Goal: Find contact information: Find contact information

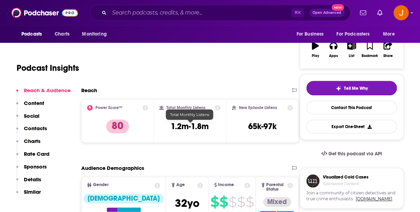
scroll to position [166, 0]
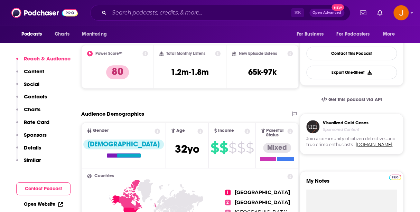
click at [41, 98] on p "Contacts" at bounding box center [35, 96] width 23 height 7
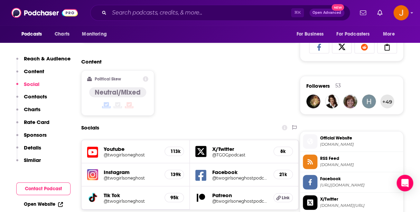
scroll to position [572, 0]
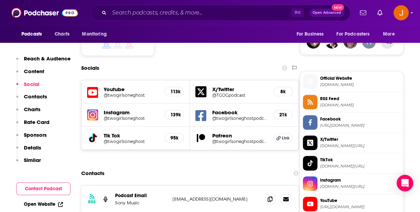
click at [200, 110] on icon at bounding box center [200, 115] width 11 height 11
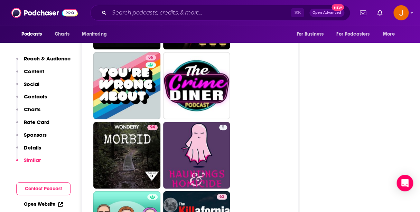
scroll to position [2629, 0]
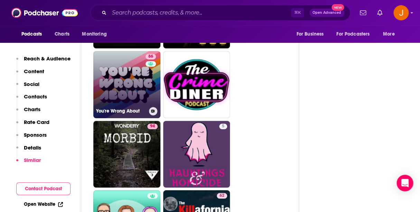
click at [131, 52] on link "86 You're Wrong About" at bounding box center [126, 84] width 67 height 67
type input "https://www.podchaser.com/podcasts/youre-wrong-about-1216514"
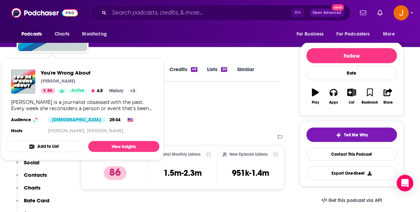
scroll to position [87, 0]
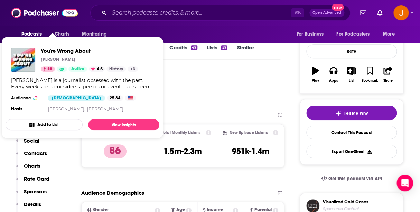
click at [198, 87] on div "Podcast Insights" at bounding box center [146, 88] width 258 height 35
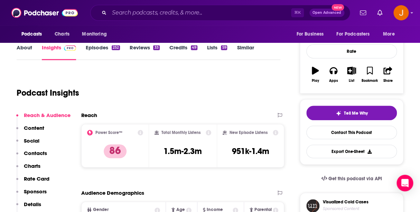
click at [27, 49] on link "About" at bounding box center [25, 52] width 16 height 16
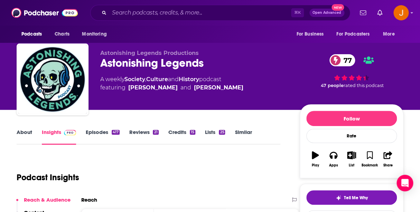
scroll to position [2, 0]
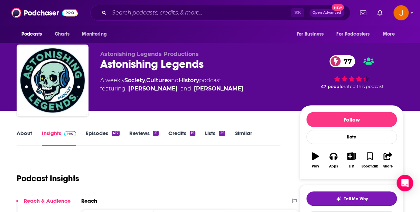
click at [23, 135] on link "About" at bounding box center [25, 138] width 16 height 16
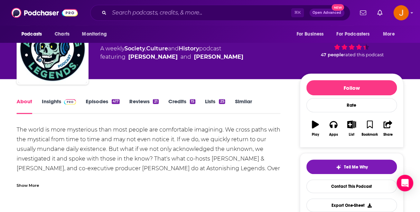
scroll to position [39, 0]
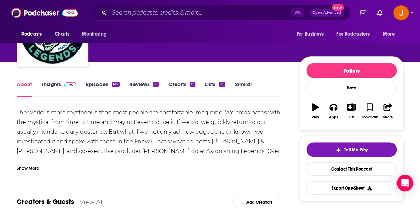
click at [30, 164] on div "Show More" at bounding box center [148, 166] width 263 height 12
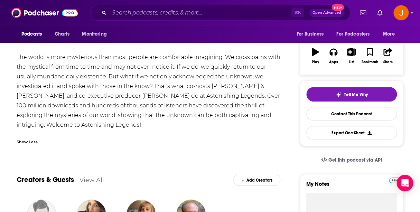
scroll to position [0, 0]
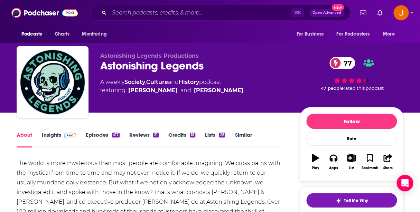
click at [99, 138] on link "Episodes 417" at bounding box center [103, 140] width 34 height 16
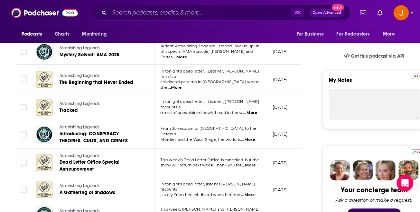
scroll to position [210, 0]
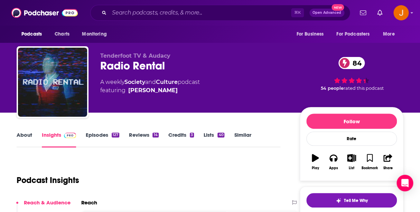
click at [26, 133] on link "About" at bounding box center [25, 140] width 16 height 16
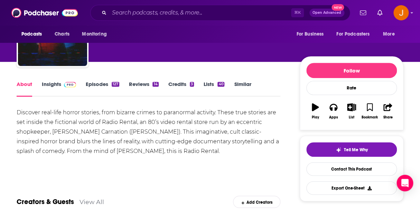
scroll to position [59, 0]
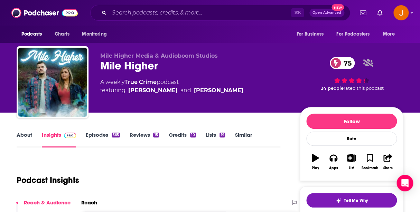
click at [22, 138] on link "About" at bounding box center [25, 140] width 16 height 16
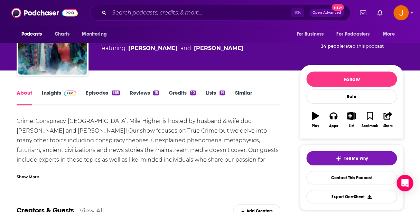
scroll to position [73, 0]
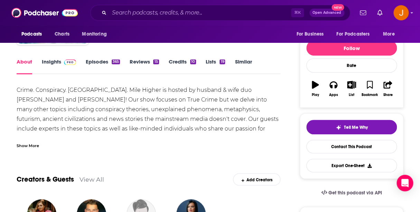
click at [41, 143] on div "Show More" at bounding box center [148, 143] width 263 height 12
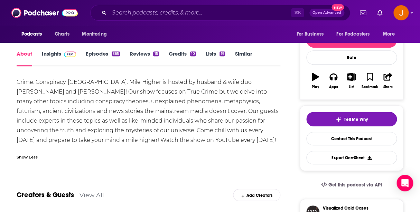
scroll to position [81, 0]
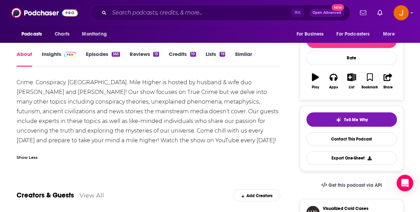
click at [101, 53] on link "Episodes 365" at bounding box center [103, 59] width 34 height 16
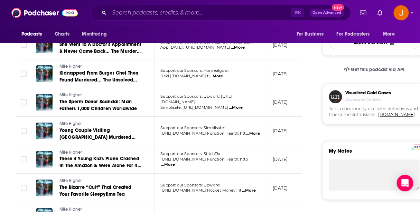
scroll to position [218, 0]
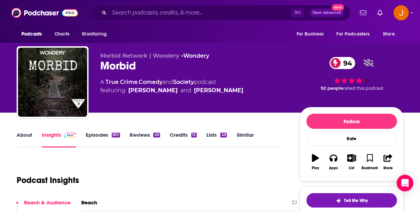
click at [23, 135] on link "About" at bounding box center [25, 140] width 16 height 16
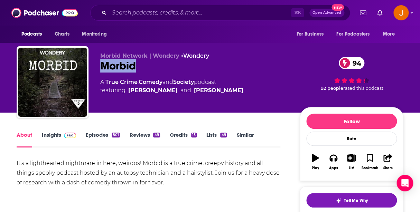
drag, startPoint x: 100, startPoint y: 68, endPoint x: 151, endPoint y: 67, distance: 51.1
click at [151, 67] on div "Morbid Network | Wondery • Wondery Morbid 94 A True Crime , Comedy and Society …" at bounding box center [210, 83] width 386 height 75
copy h1 "Morbid"
drag, startPoint x: 246, startPoint y: 91, endPoint x: 129, endPoint y: 94, distance: 117.1
click at [129, 94] on div "A True Crime , Comedy and Society podcast featuring Ashleigh Kelley and Alaina …" at bounding box center [194, 86] width 188 height 17
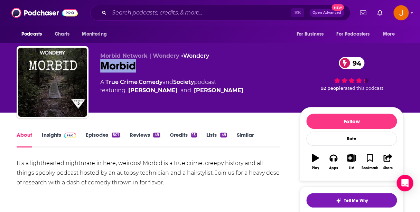
click at [95, 135] on link "Episodes 801" at bounding box center [103, 140] width 34 height 16
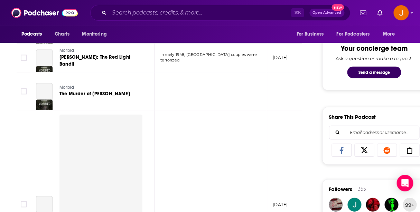
scroll to position [412, 0]
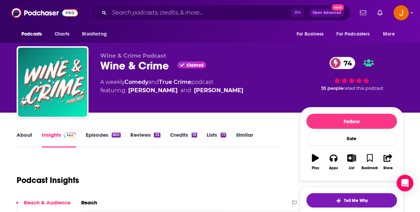
click at [24, 138] on link "About" at bounding box center [25, 140] width 16 height 16
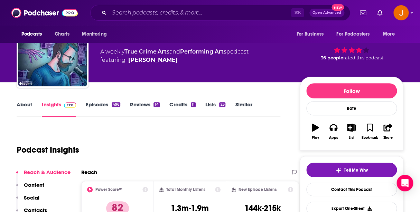
scroll to position [33, 0]
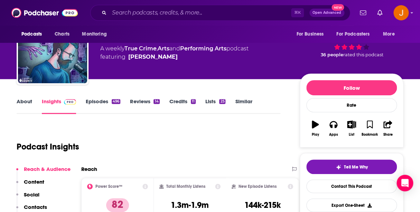
click at [27, 102] on link "About" at bounding box center [25, 106] width 16 height 16
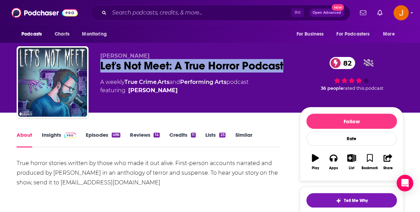
drag, startPoint x: 99, startPoint y: 65, endPoint x: 152, endPoint y: 81, distance: 55.8
click at [152, 81] on div "Andy Tate Let's Not Meet: A True Horror Podcast 82 A weekly True Crime , Arts a…" at bounding box center [210, 83] width 386 height 75
copy h1 "Let's Not Meet: A True Horror Podcast"
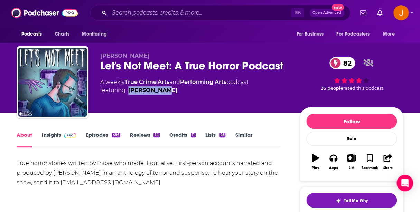
drag, startPoint x: 175, startPoint y: 104, endPoint x: 128, endPoint y: 104, distance: 47.3
click at [128, 95] on span "featuring Andrew Tate" at bounding box center [174, 90] width 148 height 8
copy link "Andrew Tate"
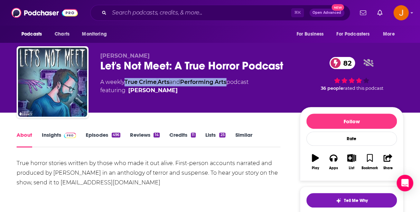
drag, startPoint x: 231, startPoint y: 96, endPoint x: 127, endPoint y: 99, distance: 104.7
click at [127, 95] on div "A weekly True Crime , Arts and Performing Arts podcast featuring Andrew Tate" at bounding box center [174, 86] width 148 height 17
copy div "True Crime , Arts and Performing Arts"
click at [53, 138] on link "Insights" at bounding box center [59, 140] width 34 height 16
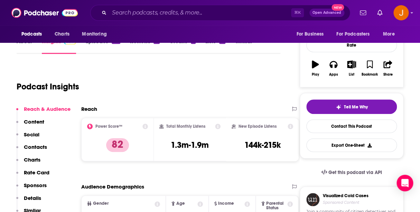
click at [42, 146] on p "Contacts" at bounding box center [35, 147] width 23 height 7
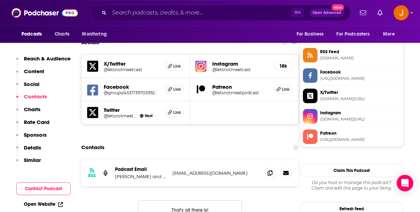
scroll to position [619, 0]
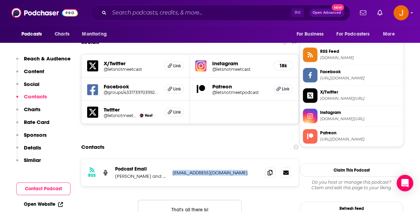
drag, startPoint x: 252, startPoint y: 131, endPoint x: 169, endPoint y: 131, distance: 83.2
click at [172, 170] on p "letsnotmeetpodcast@gmail.com" at bounding box center [215, 173] width 87 height 6
copy div "anier letsnotmeetpodcast@gmail.com"
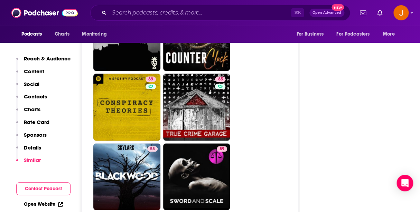
scroll to position [2885, 0]
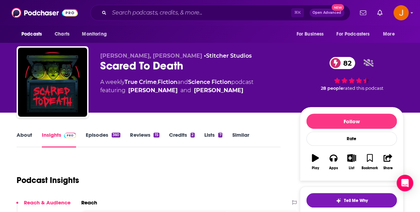
click at [25, 133] on link "About" at bounding box center [25, 140] width 16 height 16
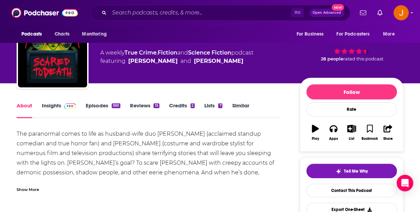
scroll to position [28, 0]
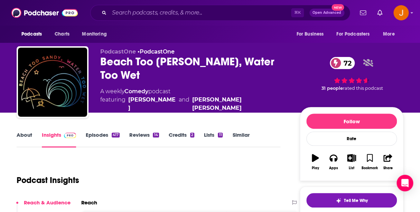
scroll to position [9, 0]
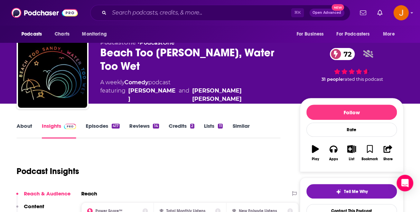
click at [22, 127] on link "About" at bounding box center [25, 131] width 16 height 16
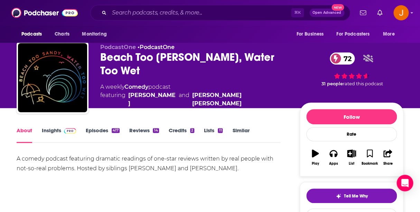
scroll to position [7, 0]
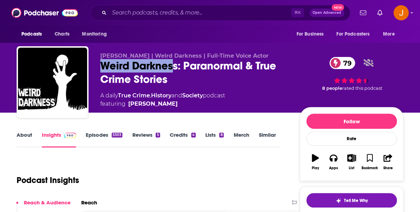
drag, startPoint x: 116, startPoint y: 66, endPoint x: 175, endPoint y: 68, distance: 59.1
click at [175, 68] on div "Weird Darkness: Paranormal & True Crime Stories 79" at bounding box center [194, 72] width 188 height 27
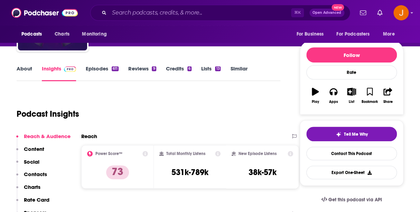
click at [38, 179] on button "Contacts" at bounding box center [31, 177] width 31 height 13
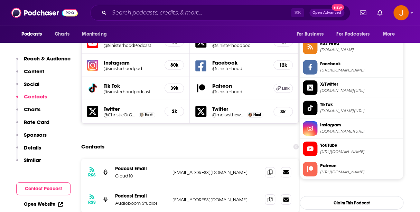
scroll to position [627, 0]
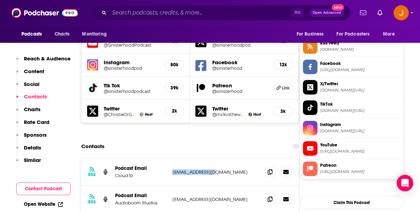
drag, startPoint x: 231, startPoint y: 130, endPoint x: 171, endPoint y: 130, distance: 60.1
click at [172, 169] on p "[EMAIL_ADDRESS][DOMAIN_NAME]" at bounding box center [215, 172] width 87 height 6
drag, startPoint x: 249, startPoint y: 156, endPoint x: 169, endPoint y: 157, distance: 79.4
click at [172, 196] on p "[EMAIL_ADDRESS][DOMAIN_NAME]" at bounding box center [215, 199] width 87 height 6
copy div "[EMAIL_ADDRESS][DOMAIN_NAME]"
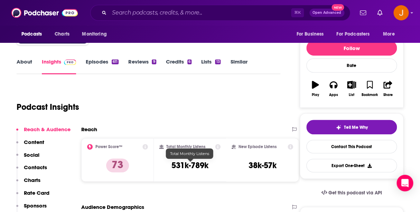
scroll to position [0, 0]
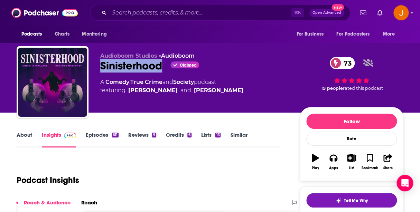
drag, startPoint x: 97, startPoint y: 68, endPoint x: 164, endPoint y: 72, distance: 66.8
click at [164, 72] on div "Audioboom Studios • Audioboom Sinisterhood Claimed 73 A Comedy , True Crime and…" at bounding box center [210, 83] width 386 height 75
copy h2 "Sinisterhood"
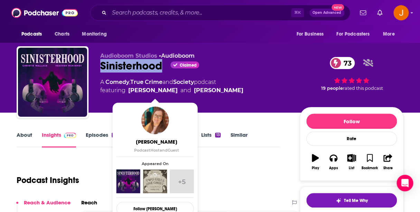
drag, startPoint x: 250, startPoint y: 90, endPoint x: 134, endPoint y: 96, distance: 115.5
click at [130, 94] on div "A Comedy , True Crime and Society podcast featuring [PERSON_NAME] and [PERSON_N…" at bounding box center [194, 86] width 188 height 17
copy span "[PERSON_NAME] and [PERSON_NAME]"
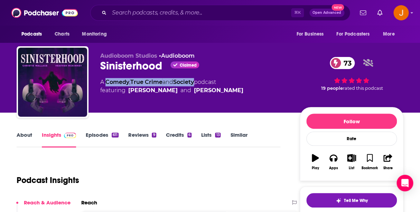
drag, startPoint x: 198, startPoint y: 83, endPoint x: 105, endPoint y: 85, distance: 92.9
click at [105, 85] on div "A Comedy , True Crime and Society podcast featuring [PERSON_NAME] and [PERSON_N…" at bounding box center [171, 86] width 143 height 17
copy div "Comedy , True Crime and Society"
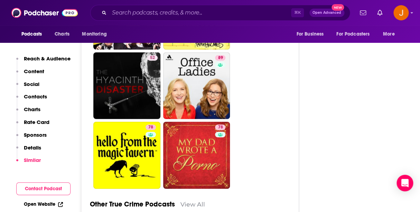
scroll to position [3026, 0]
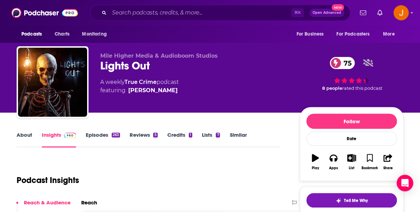
click at [27, 135] on link "About" at bounding box center [25, 140] width 16 height 16
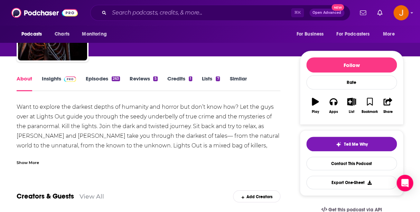
scroll to position [57, 0]
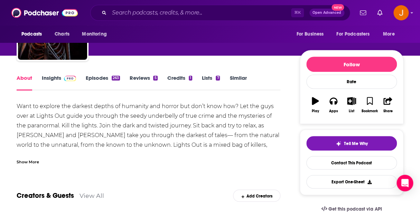
drag, startPoint x: 23, startPoint y: 162, endPoint x: 27, endPoint y: 158, distance: 5.4
click at [23, 162] on div "Show More" at bounding box center [28, 161] width 22 height 7
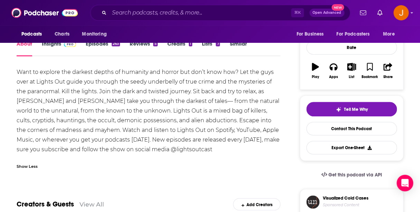
scroll to position [92, 0]
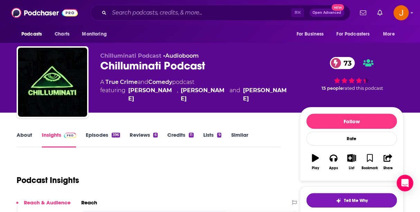
click at [28, 135] on link "About" at bounding box center [25, 140] width 16 height 16
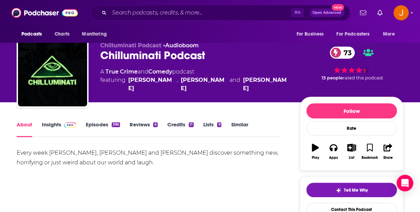
scroll to position [8, 0]
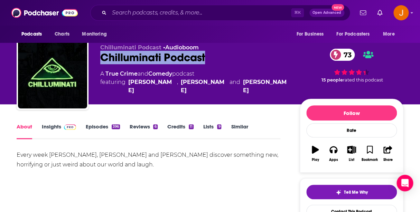
click at [213, 53] on div "Chilluminati Podcast • Audioboom Chilluminati Podcast 73 A True Crime and Comed…" at bounding box center [194, 71] width 188 height 55
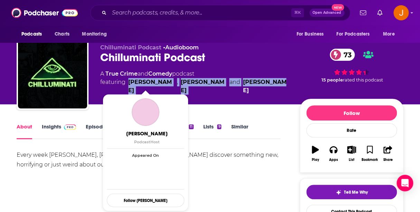
drag, startPoint x: 267, startPoint y: 87, endPoint x: 215, endPoint y: 107, distance: 55.5
click at [129, 82] on div "Chilluminati Podcast • Audioboom Chilluminati Podcast 73 A True Crime and Comed…" at bounding box center [194, 71] width 188 height 55
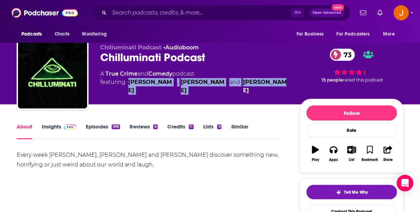
copy span "Mike Martin , Alex Faciane and Mike Martin"
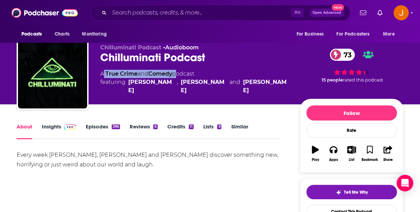
drag, startPoint x: 177, startPoint y: 75, endPoint x: 104, endPoint y: 77, distance: 72.9
click at [104, 77] on div "A True Crime and Comedy podcast featuring Mike Martin , Alex Faciane and Mike M…" at bounding box center [194, 82] width 188 height 25
copy div "True Crime and Comedy"
click at [52, 128] on link "Insights" at bounding box center [59, 131] width 34 height 16
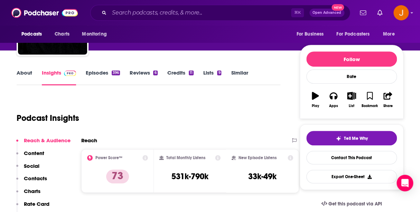
click at [41, 178] on p "Contacts" at bounding box center [35, 178] width 23 height 7
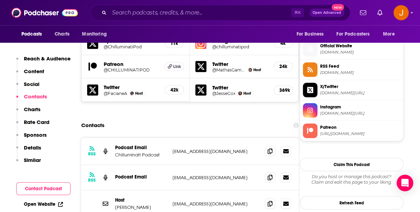
scroll to position [605, 0]
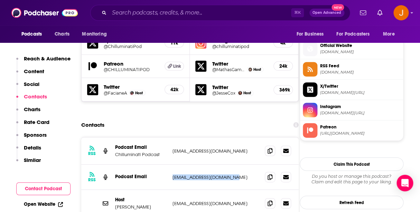
drag, startPoint x: 239, startPoint y: 154, endPoint x: 171, endPoint y: 155, distance: 68.0
click at [172, 174] on p "chilluminatipod@gmail.com" at bounding box center [215, 177] width 87 height 6
copy p "chilluminatipod@gmail.com"
drag, startPoint x: 240, startPoint y: 181, endPoint x: 195, endPoint y: 183, distance: 44.2
click at [173, 201] on p "mathasgames@gmail.com" at bounding box center [215, 204] width 87 height 6
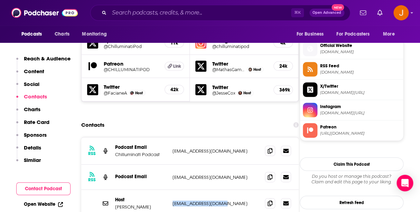
copy p "mathasgames@gmail.com"
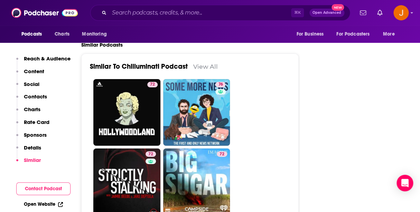
scroll to position [1637, 0]
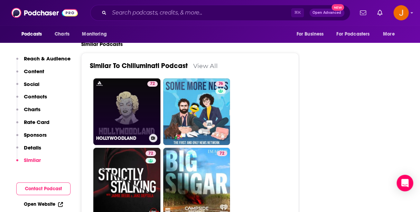
click at [142, 82] on link "72 HOLLYWOODLAND" at bounding box center [126, 111] width 67 height 67
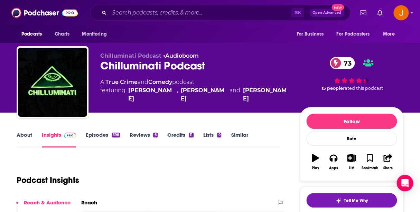
type input "https://www.podchaser.com/podcasts/chilluminati-podcast-1386757"
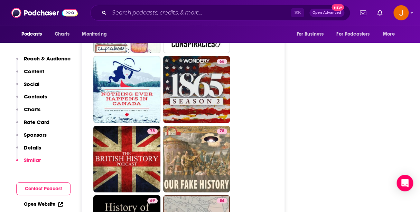
scroll to position [2596, 0]
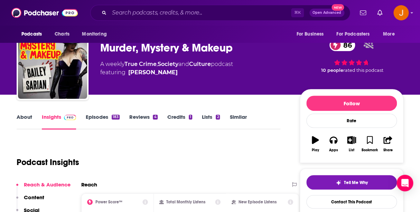
scroll to position [21, 0]
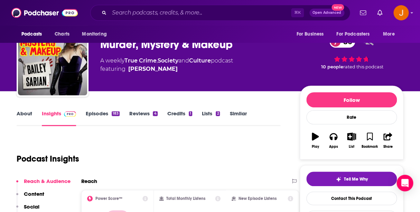
click at [28, 115] on link "About" at bounding box center [25, 118] width 16 height 16
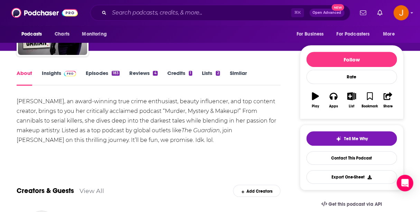
scroll to position [76, 0]
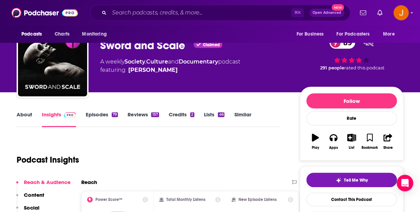
scroll to position [79, 0]
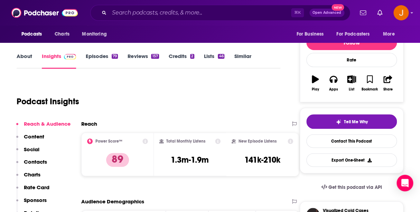
click at [20, 61] on link "About" at bounding box center [25, 61] width 16 height 16
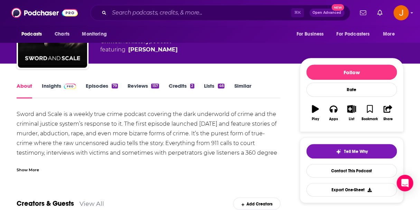
scroll to position [53, 0]
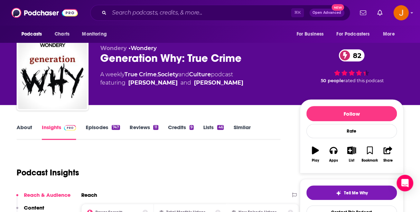
scroll to position [3, 0]
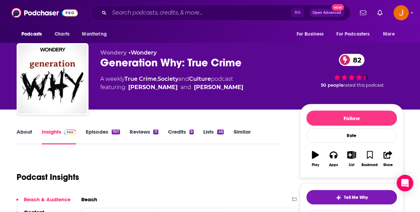
click at [25, 132] on link "About" at bounding box center [25, 136] width 16 height 16
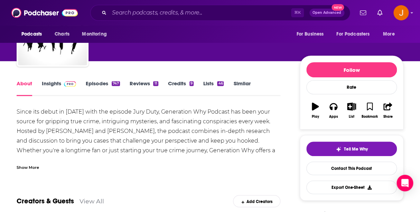
scroll to position [52, 0]
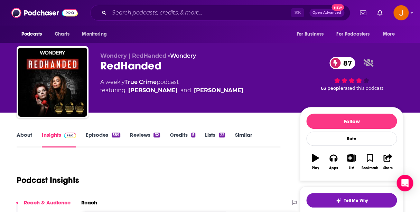
click at [23, 136] on link "About" at bounding box center [25, 140] width 16 height 16
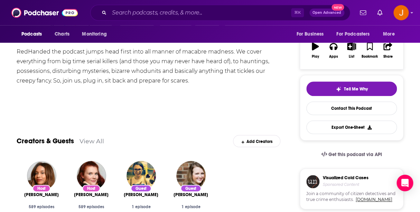
scroll to position [8, 0]
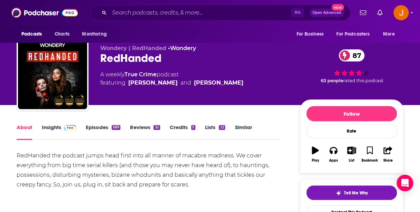
click at [50, 128] on link "Insights" at bounding box center [59, 132] width 34 height 16
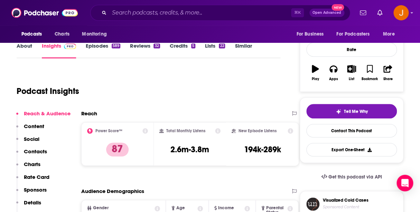
scroll to position [107, 0]
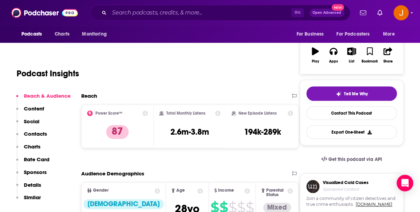
click at [38, 134] on p "Contacts" at bounding box center [35, 134] width 23 height 7
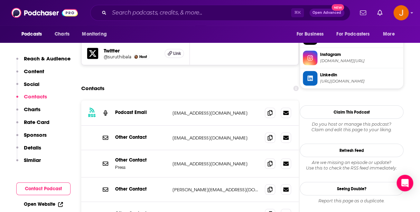
scroll to position [661, 0]
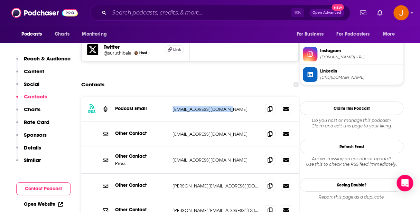
drag, startPoint x: 234, startPoint y: 84, endPoint x: 171, endPoint y: 80, distance: 63.3
click at [171, 97] on div "RSS Podcast Email [EMAIL_ADDRESS][DOMAIN_NAME] [EMAIL_ADDRESS][DOMAIN_NAME]" at bounding box center [189, 109] width 217 height 25
copy p "[EMAIL_ADDRESS][DOMAIN_NAME]"
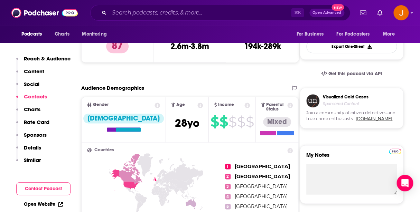
scroll to position [0, 0]
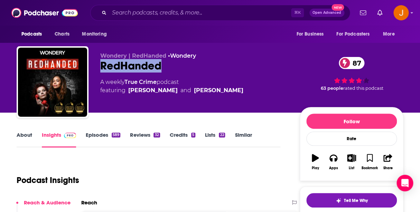
drag, startPoint x: 171, startPoint y: 64, endPoint x: 103, endPoint y: 67, distance: 68.5
click at [103, 67] on div "RedHanded 87" at bounding box center [194, 65] width 188 height 13
copy h2 "RedHanded"
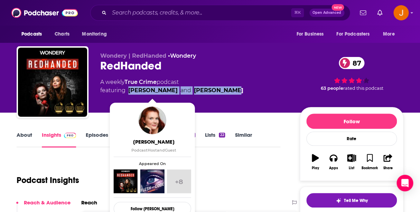
drag, startPoint x: 236, startPoint y: 94, endPoint x: 128, endPoint y: 94, distance: 107.7
click at [128, 94] on div "A weekly True Crime podcast featuring Hannah Maguire and Suruthi Bala" at bounding box center [194, 86] width 188 height 17
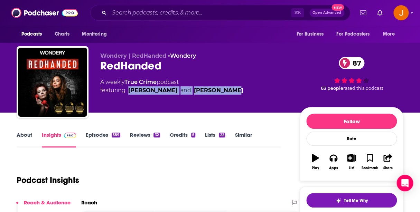
copy span "Hannah Maguire and Suruthi Bala"
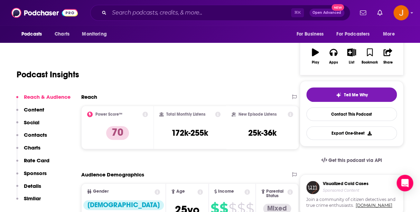
scroll to position [27, 0]
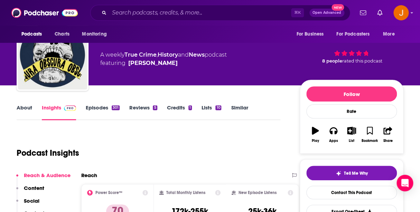
click at [28, 108] on link "About" at bounding box center [25, 112] width 16 height 16
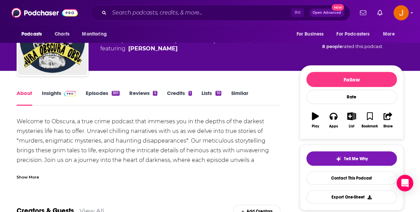
scroll to position [46, 0]
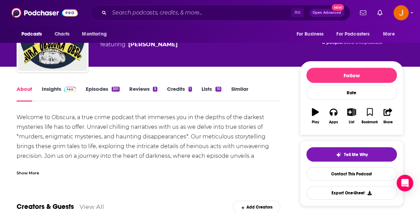
click at [30, 172] on div "Show More" at bounding box center [28, 172] width 22 height 7
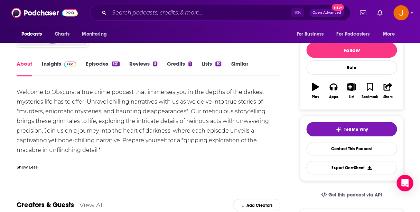
scroll to position [72, 0]
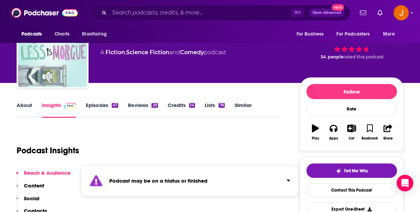
scroll to position [38, 0]
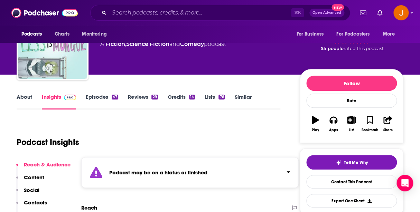
click at [23, 97] on link "About" at bounding box center [25, 102] width 16 height 16
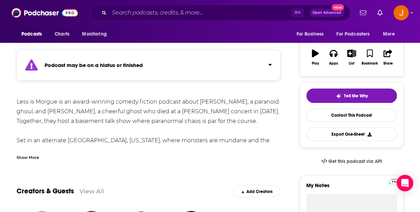
scroll to position [91, 0]
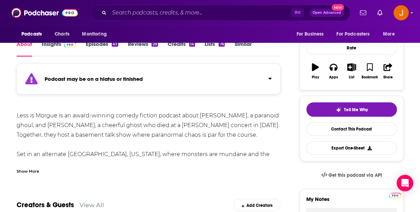
click at [35, 170] on div "Show More" at bounding box center [28, 170] width 22 height 7
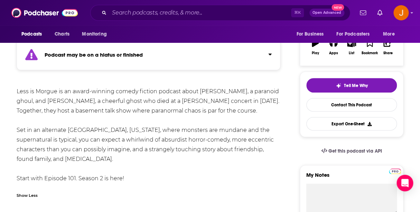
scroll to position [119, 0]
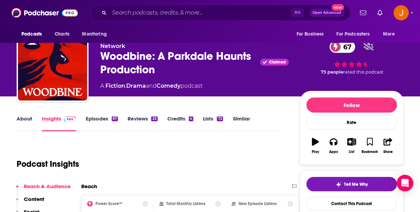
scroll to position [37, 0]
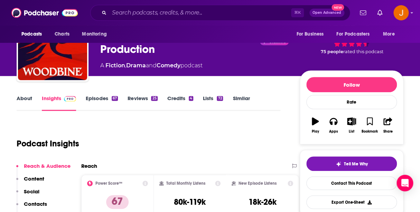
click at [24, 101] on link "About" at bounding box center [25, 103] width 16 height 16
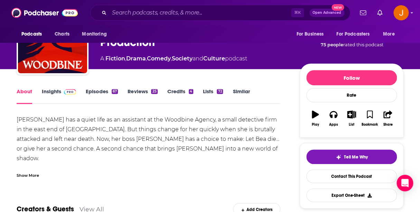
scroll to position [45, 0]
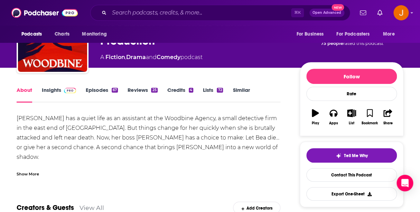
click at [35, 174] on div "Show More" at bounding box center [28, 173] width 22 height 7
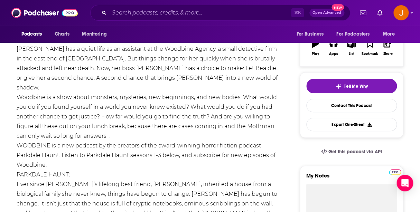
scroll to position [115, 0]
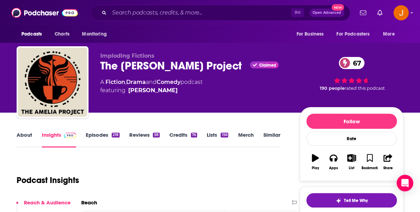
scroll to position [19, 0]
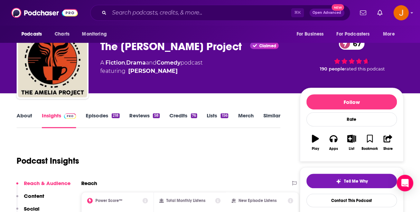
click at [25, 112] on div "About Insights Episodes 218 Reviews 58 Credits 76 Lists 156 Merch Similar" at bounding box center [148, 119] width 263 height 17
click at [25, 116] on link "About" at bounding box center [25, 120] width 16 height 16
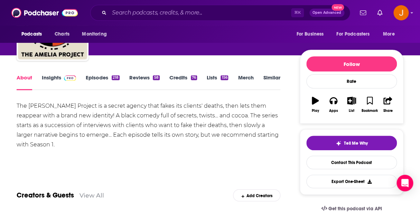
scroll to position [58, 0]
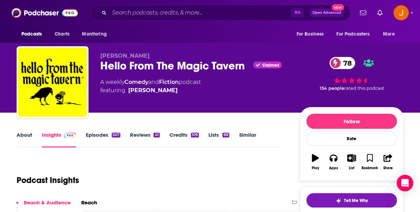
click at [28, 135] on link "About" at bounding box center [25, 140] width 16 height 16
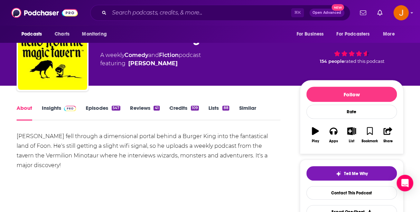
scroll to position [39, 0]
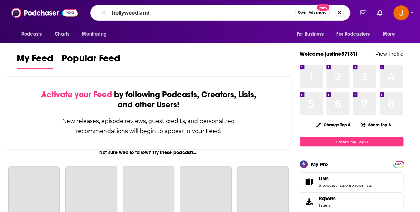
type input "hollywoodland"
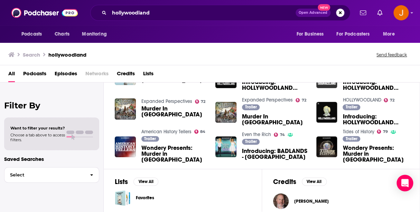
scroll to position [135, 0]
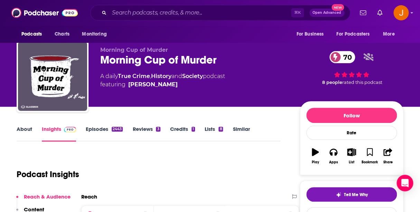
scroll to position [7, 0]
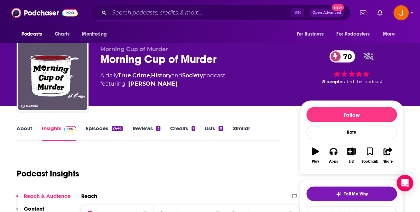
click at [27, 129] on link "About" at bounding box center [25, 133] width 16 height 16
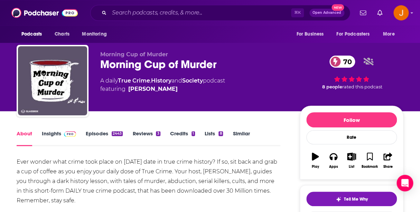
scroll to position [3, 0]
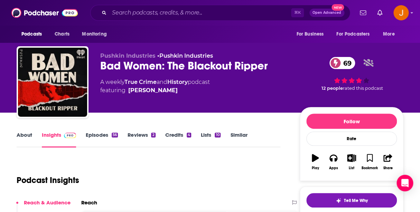
click at [19, 139] on link "About" at bounding box center [25, 140] width 16 height 16
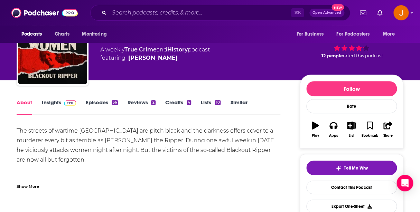
scroll to position [37, 0]
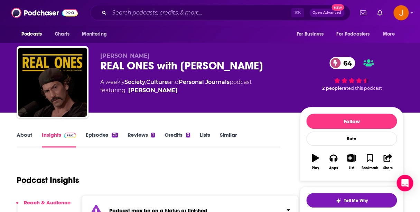
click at [28, 137] on link "About" at bounding box center [25, 140] width 16 height 16
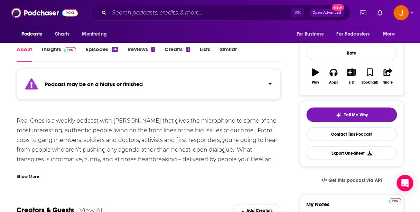
scroll to position [86, 0]
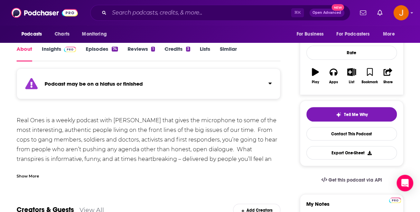
click at [34, 174] on div "Show More" at bounding box center [28, 175] width 22 height 7
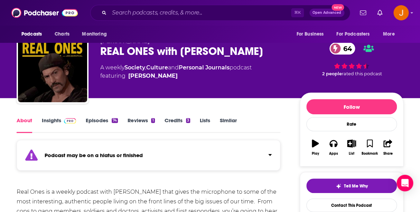
scroll to position [16, 0]
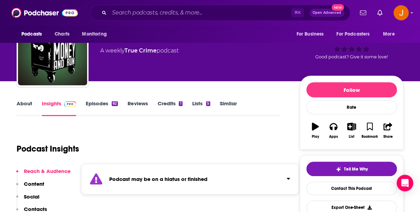
scroll to position [42, 0]
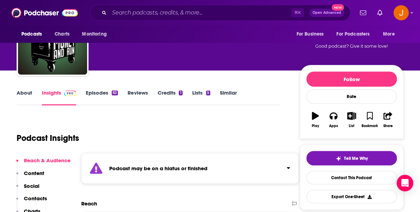
click at [26, 92] on link "About" at bounding box center [25, 97] width 16 height 16
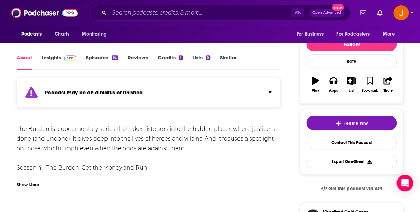
scroll to position [82, 0]
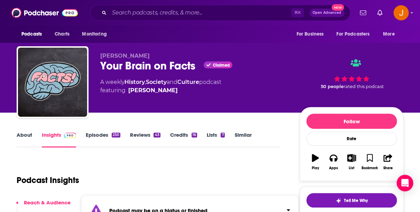
click at [20, 139] on link "About" at bounding box center [25, 140] width 16 height 16
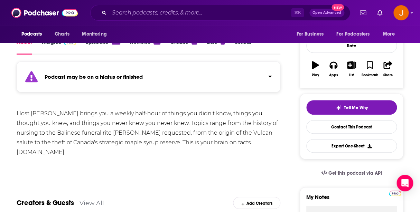
scroll to position [105, 0]
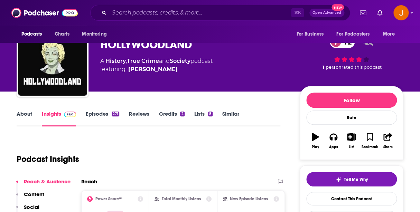
scroll to position [25, 0]
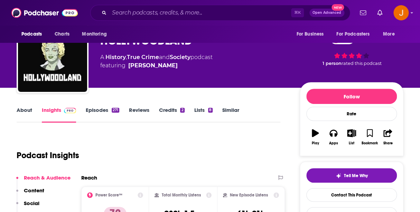
click at [26, 110] on link "About" at bounding box center [25, 115] width 16 height 16
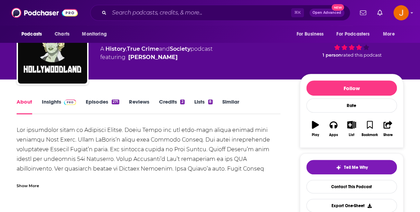
scroll to position [65, 0]
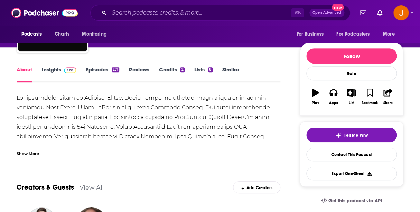
click at [28, 148] on div "Show More" at bounding box center [148, 151] width 263 height 12
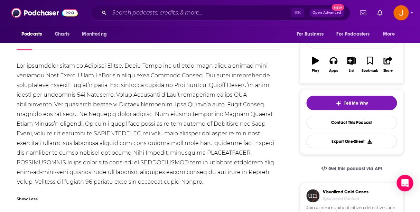
scroll to position [0, 0]
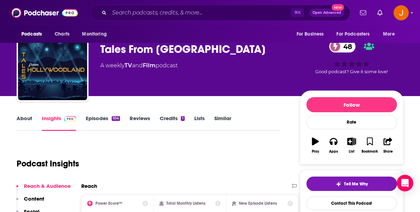
scroll to position [17, 0]
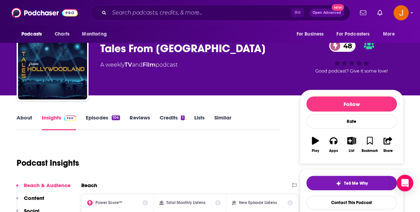
click at [24, 122] on link "About" at bounding box center [25, 122] width 16 height 16
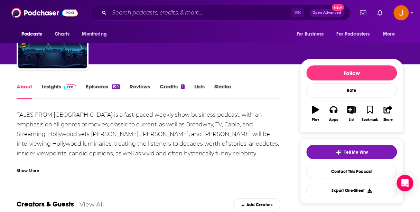
scroll to position [58, 0]
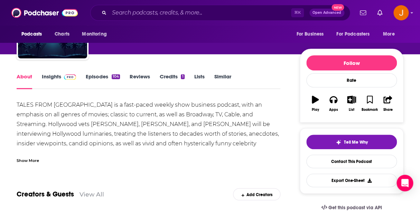
click at [23, 161] on div "Show More" at bounding box center [28, 160] width 22 height 7
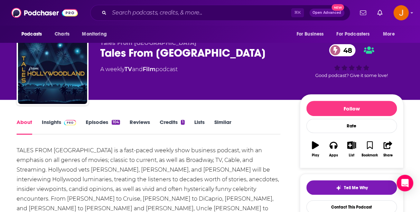
scroll to position [0, 0]
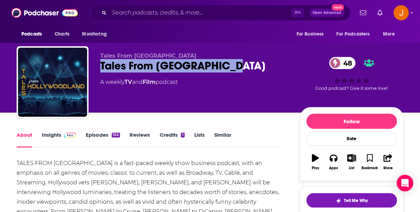
drag, startPoint x: 237, startPoint y: 73, endPoint x: 98, endPoint y: 68, distance: 138.9
click at [98, 68] on div "Tales From Hollywoodland Tales From Hollywoodland 48 A weekly TV and Film podca…" at bounding box center [210, 83] width 386 height 75
copy h1 "Tales From Hollywoodland"
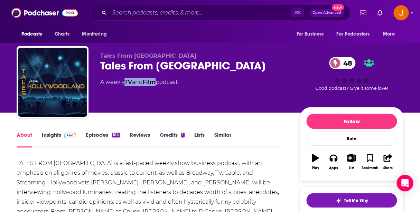
drag, startPoint x: 160, startPoint y: 84, endPoint x: 126, endPoint y: 84, distance: 33.1
click at [126, 84] on div "A weekly TV and Film podcast" at bounding box center [138, 82] width 77 height 8
copy div "TV and Film"
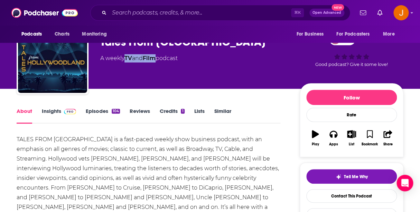
scroll to position [39, 0]
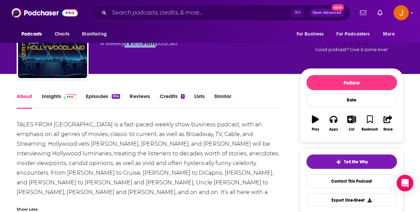
click at [49, 96] on link "Insights" at bounding box center [59, 101] width 34 height 16
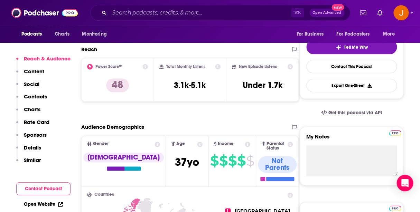
click at [29, 99] on p "Contacts" at bounding box center [35, 96] width 23 height 7
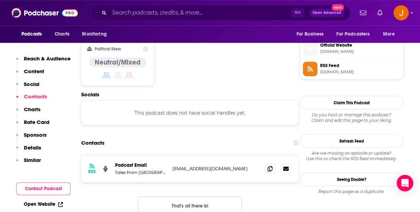
scroll to position [557, 0]
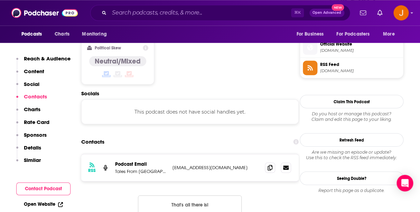
drag, startPoint x: 257, startPoint y: 129, endPoint x: 171, endPoint y: 129, distance: 86.0
click at [172, 164] on p "talesfromhollywoodland@gmail.com" at bounding box center [215, 167] width 87 height 6
copy p "talesfromhollywoodland@gmail.com"
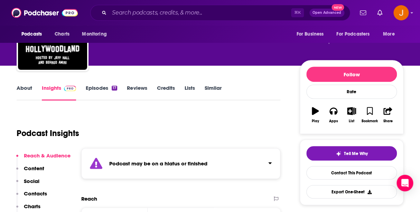
scroll to position [48, 0]
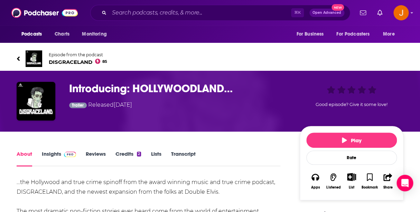
scroll to position [2, 0]
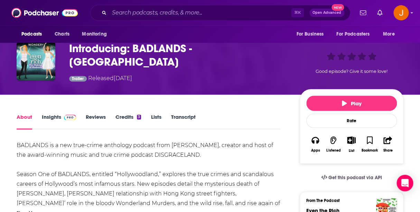
scroll to position [41, 0]
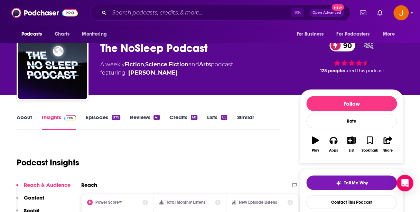
scroll to position [31, 0]
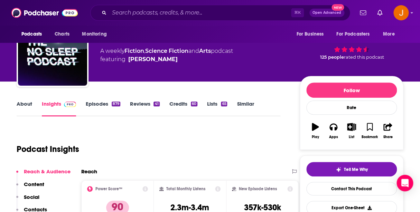
click at [26, 104] on link "About" at bounding box center [25, 108] width 16 height 16
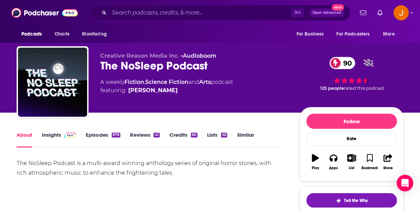
click at [100, 139] on link "Episodes 879" at bounding box center [103, 140] width 35 height 16
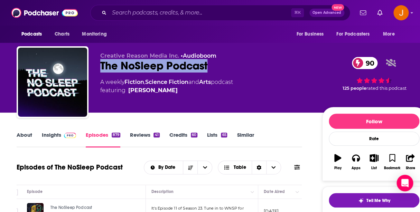
drag, startPoint x: 99, startPoint y: 68, endPoint x: 252, endPoint y: 64, distance: 152.3
click at [252, 64] on div "Creative Reason Media Inc. • Audioboom The NoSleep Podcast 90 A weekly Fiction …" at bounding box center [221, 83] width 409 height 75
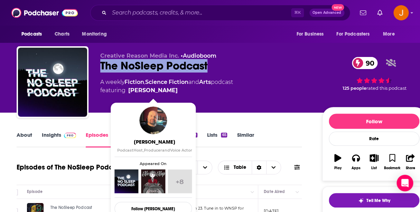
drag, startPoint x: 175, startPoint y: 91, endPoint x: 129, endPoint y: 93, distance: 46.0
click at [129, 93] on span "featuring David Cummings" at bounding box center [166, 90] width 133 height 8
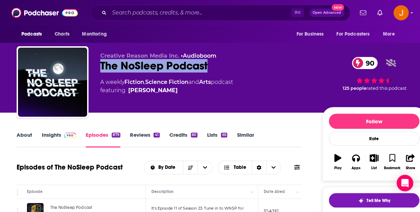
copy link "David Cummings"
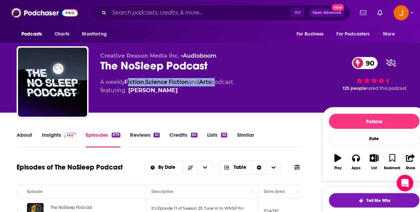
drag, startPoint x: 220, startPoint y: 83, endPoint x: 128, endPoint y: 83, distance: 91.9
click at [128, 83] on div "A weekly Fiction , Science Fiction and Arts podcast featuring David Cummings" at bounding box center [166, 86] width 133 height 17
drag, startPoint x: 125, startPoint y: 81, endPoint x: 217, endPoint y: 83, distance: 91.2
click at [217, 83] on div "A weekly Fiction , Science Fiction and Arts podcast featuring David Cummings" at bounding box center [166, 86] width 133 height 17
copy div "Fiction , Science Fiction and Arts"
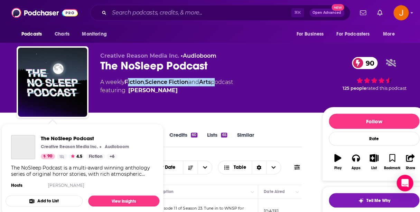
scroll to position [61, 0]
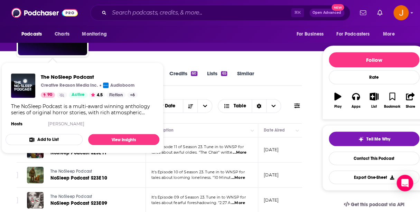
click at [146, 48] on div "Creative Reason Media Inc. • Audioboom The NoSleep Podcast 90 A weekly Fiction …" at bounding box center [262, 22] width 325 height 62
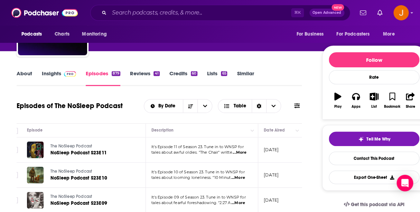
click at [60, 74] on link "Insights" at bounding box center [59, 78] width 34 height 16
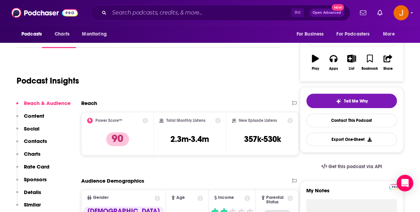
click at [36, 141] on p "Contacts" at bounding box center [35, 141] width 23 height 7
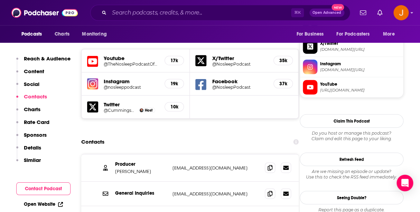
scroll to position [611, 0]
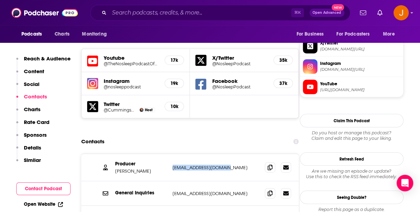
drag, startPoint x: 229, startPoint y: 132, endPoint x: 171, endPoint y: 131, distance: 58.0
click at [172, 165] on p "phil@philmichalski.com" at bounding box center [215, 168] width 87 height 6
copy p "phil@philmichalski.com"
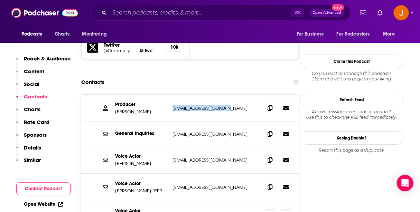
scroll to position [671, 0]
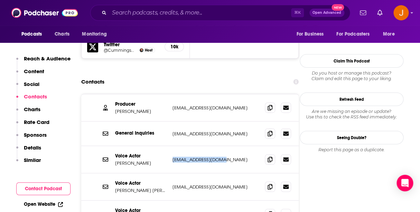
drag, startPoint x: 228, startPoint y: 122, endPoint x: 170, endPoint y: 123, distance: 57.7
click at [172, 157] on p "info@davidault.co.uk" at bounding box center [215, 160] width 87 height 6
copy p "info@davidault.co.uk"
click at [234, 211] on p "mick@mickwingert.com" at bounding box center [215, 214] width 87 height 6
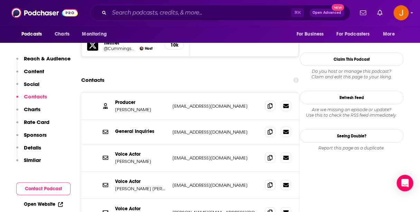
scroll to position [674, 0]
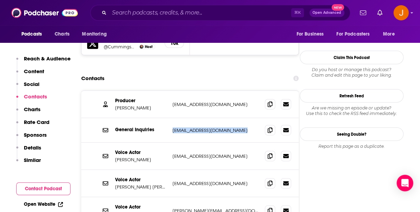
drag, startPoint x: 248, startPoint y: 93, endPoint x: 164, endPoint y: 94, distance: 83.9
click at [172, 127] on p "admin@thenosleeppodcast.com" at bounding box center [215, 130] width 87 height 6
copy div "admin@thenosleeppodcast.com"
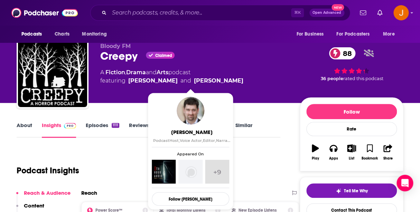
scroll to position [9, 0]
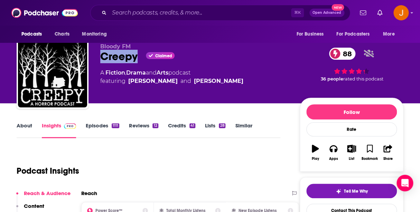
drag, startPoint x: 139, startPoint y: 59, endPoint x: 97, endPoint y: 59, distance: 42.5
click at [97, 59] on div "Bloody FM Creepy Claimed 88 A Fiction , Drama and Arts podcast featuring [PERSO…" at bounding box center [210, 74] width 386 height 75
copy h2 "Creepy"
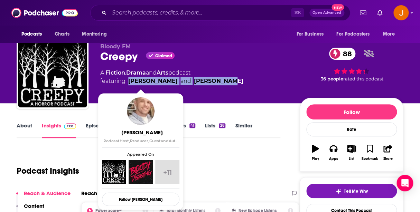
drag, startPoint x: 221, startPoint y: 86, endPoint x: 130, endPoint y: 83, distance: 90.9
click at [129, 83] on div "A Fiction , Drama and Arts podcast featuring Jon Grilz and Owen McCuen" at bounding box center [194, 77] width 188 height 17
copy span "Jon Grilz and Owen McCuen"
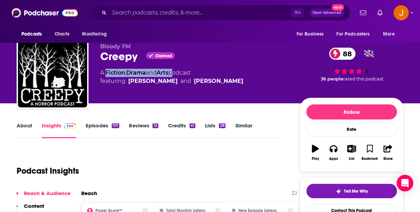
drag, startPoint x: 174, startPoint y: 73, endPoint x: 106, endPoint y: 74, distance: 67.7
click at [106, 74] on div "A Fiction , Drama and Arts podcast featuring Jon Grilz and Owen McCuen" at bounding box center [171, 77] width 143 height 17
copy div "Fiction , Drama and Arts"
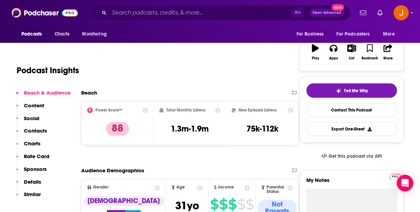
click at [37, 132] on p "Contacts" at bounding box center [35, 130] width 23 height 7
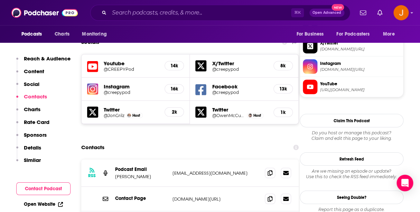
scroll to position [612, 0]
drag, startPoint x: 232, startPoint y: 134, endPoint x: 166, endPoint y: 134, distance: 65.3
click at [166, 159] on div "RSS Podcast Email Jon Grilz creepypod@gmail.com creepypod@gmail.com" at bounding box center [189, 172] width 217 height 27
copy div "creepypod@gmail.com"
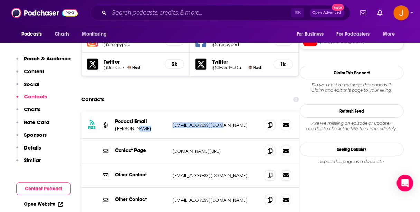
scroll to position [660, 0]
drag, startPoint x: 229, startPoint y: 107, endPoint x: 168, endPoint y: 107, distance: 61.1
click at [172, 148] on p "creepypod.com/contact" at bounding box center [215, 151] width 87 height 6
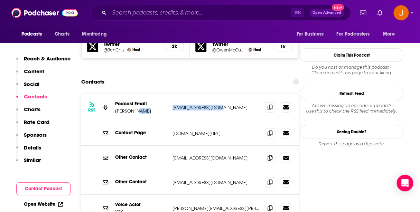
scroll to position [678, 0]
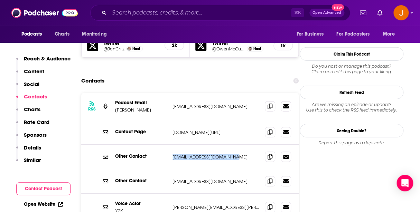
drag, startPoint x: 231, startPoint y: 116, endPoint x: 170, endPoint y: 113, distance: 60.5
click at [170, 145] on div "Other Contact submissions@creepypod.com submissions@creepypod.com" at bounding box center [189, 157] width 217 height 25
copy p "submissions@creepypod.com"
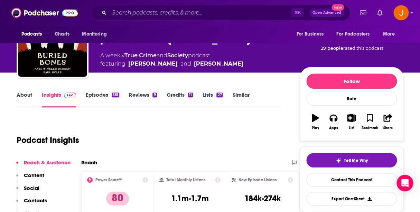
scroll to position [50, 0]
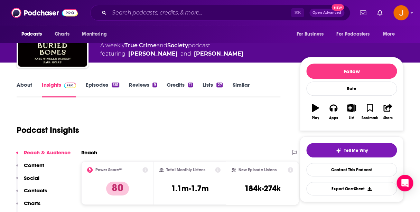
click at [24, 89] on link "About" at bounding box center [25, 89] width 16 height 16
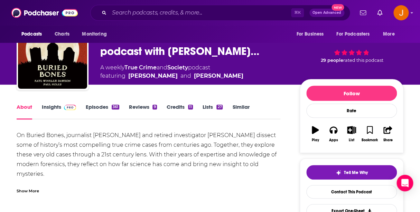
scroll to position [28, 0]
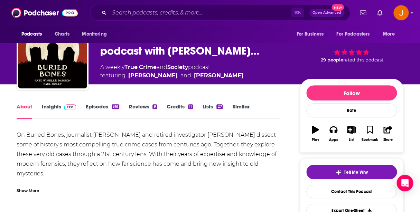
click at [36, 189] on div "Show More" at bounding box center [28, 190] width 22 height 7
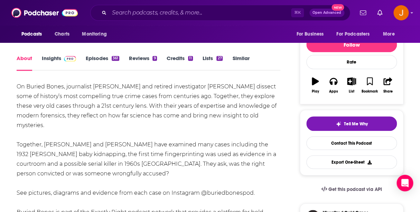
scroll to position [77, 0]
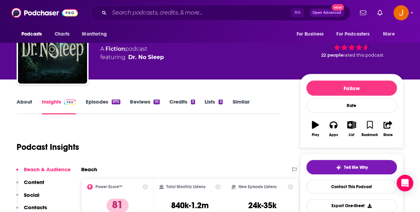
scroll to position [45, 0]
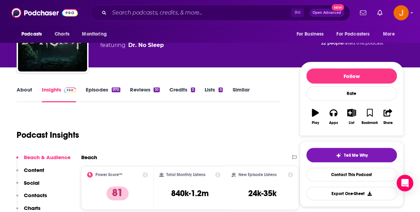
click at [24, 93] on link "About" at bounding box center [25, 94] width 16 height 16
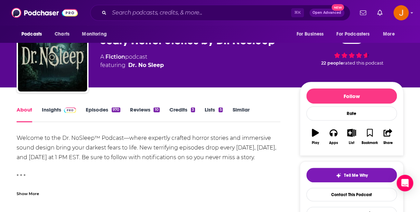
scroll to position [26, 0]
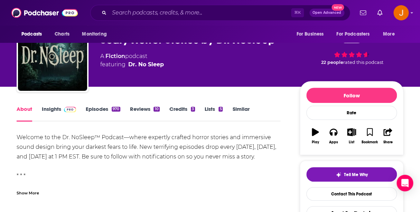
click at [24, 193] on div "Show More" at bounding box center [28, 192] width 22 height 7
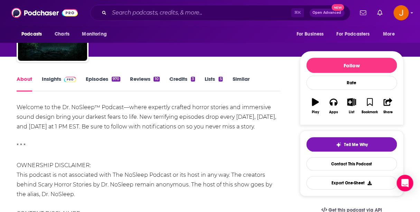
scroll to position [0, 0]
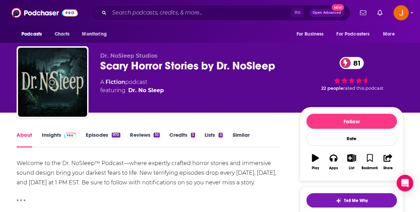
click at [94, 140] on link "Episodes 970" at bounding box center [103, 140] width 35 height 16
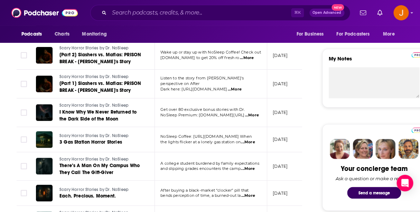
scroll to position [232, 0]
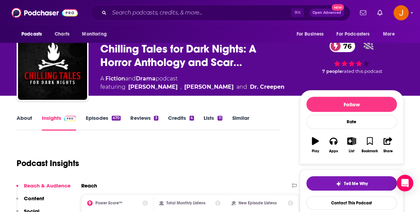
scroll to position [30, 0]
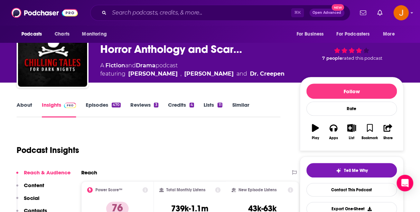
click at [19, 103] on link "About" at bounding box center [25, 110] width 16 height 16
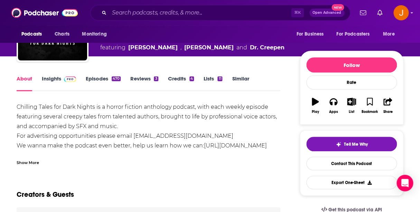
scroll to position [74, 0]
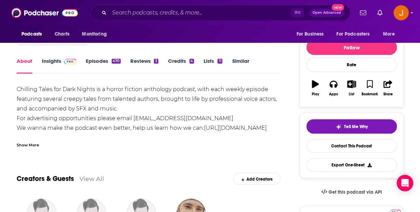
click at [30, 143] on div "Show More" at bounding box center [28, 144] width 22 height 7
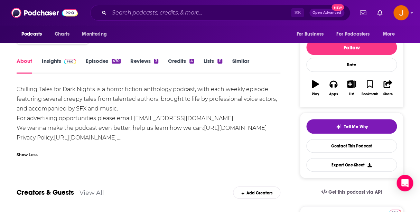
scroll to position [0, 0]
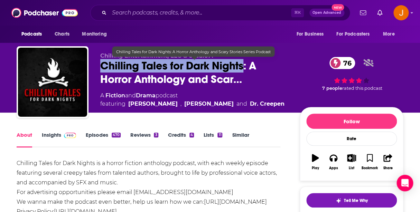
drag, startPoint x: 101, startPoint y: 64, endPoint x: 244, endPoint y: 67, distance: 143.3
click at [244, 67] on span "Chilling Tales for Dark Nights: A Horror Anthology and Scar…" at bounding box center [194, 72] width 188 height 27
copy h1 "Chilling Tales for Dark Nights"
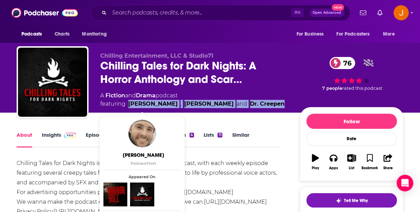
drag, startPoint x: 251, startPoint y: 109, endPoint x: 129, endPoint y: 106, distance: 121.9
click at [129, 106] on div "Chilling Entertainment, LLC & Studio71 Chilling Tales for Dark Nights: A Horror…" at bounding box center [251, 83] width 303 height 63
copy span "Jason Hill , Steve Taylor and Dr. Creepen"
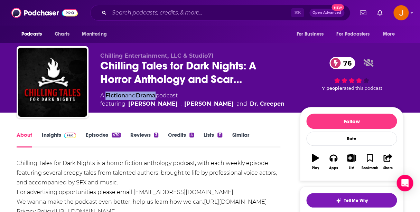
drag, startPoint x: 158, startPoint y: 96, endPoint x: 106, endPoint y: 97, distance: 52.5
click at [106, 97] on div "A Fiction and Drama podcast featuring Jason Hill , Steve Taylor and Dr. Creepen" at bounding box center [192, 100] width 184 height 17
copy div "Fiction and Drama"
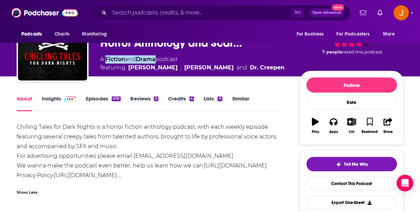
scroll to position [46, 0]
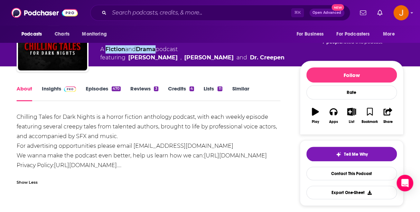
click at [49, 91] on link "Insights" at bounding box center [59, 93] width 34 height 16
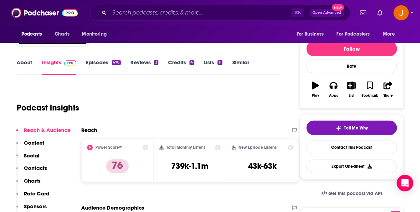
click at [39, 169] on p "Contacts" at bounding box center [35, 168] width 23 height 7
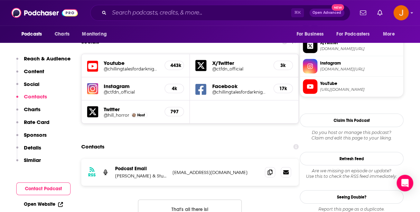
scroll to position [619, 0]
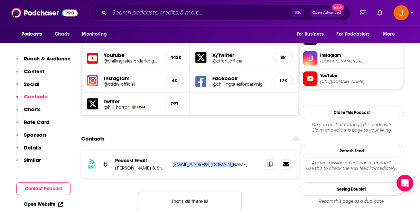
drag, startPoint x: 227, startPoint y: 123, endPoint x: 172, endPoint y: 123, distance: 54.9
click at [172, 162] on p "podcasts@studio71us.com" at bounding box center [215, 165] width 87 height 6
copy p "podcasts@studio71us.com"
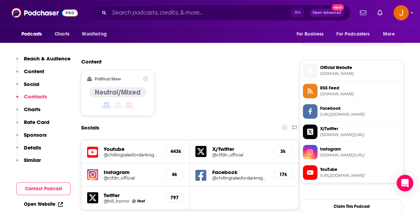
click at [201, 169] on icon at bounding box center [200, 175] width 11 height 13
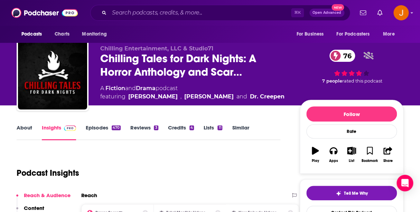
scroll to position [0, 0]
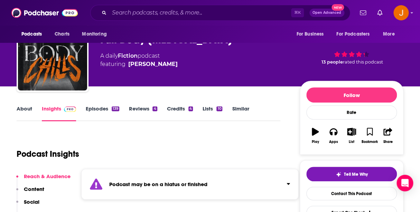
scroll to position [18, 0]
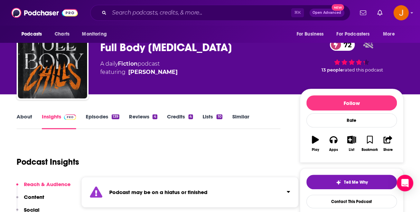
click at [23, 117] on link "About" at bounding box center [25, 121] width 16 height 16
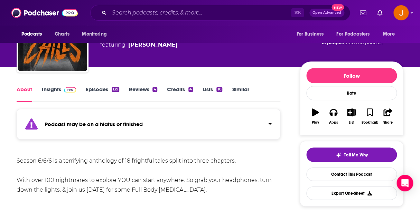
scroll to position [68, 0]
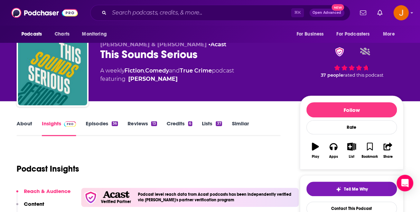
scroll to position [12, 0]
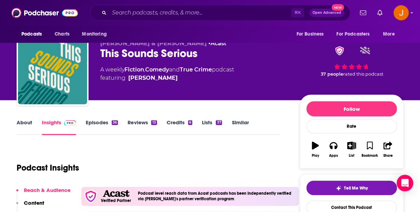
click at [22, 125] on link "About" at bounding box center [25, 127] width 16 height 16
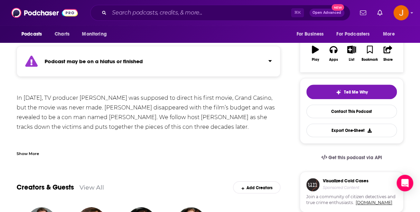
scroll to position [109, 0]
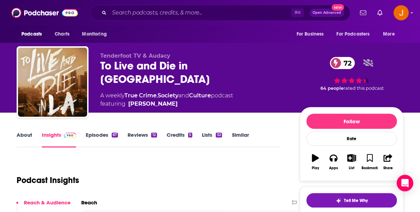
click at [17, 139] on link "About" at bounding box center [25, 140] width 16 height 16
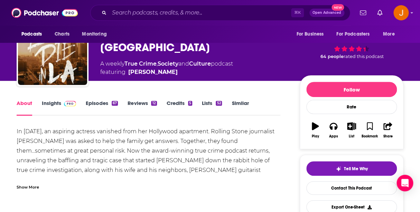
scroll to position [54, 0]
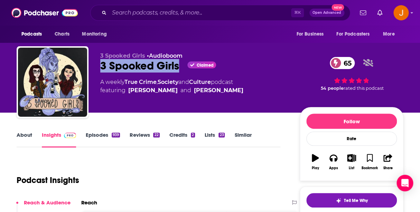
drag, startPoint x: 183, startPoint y: 66, endPoint x: 112, endPoint y: 74, distance: 71.8
click at [102, 66] on div "3 Spooked Girls Claimed 65" at bounding box center [194, 65] width 188 height 13
copy h2 "3 Spooked Girls"
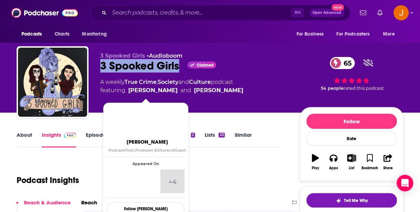
drag, startPoint x: 232, startPoint y: 92, endPoint x: 128, endPoint y: 94, distance: 104.3
click at [128, 94] on span "featuring Tara Voshell and Jessica Stanton" at bounding box center [171, 90] width 143 height 8
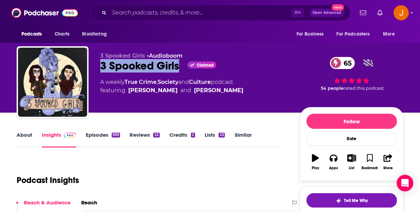
copy span "Tara Voshell and Jessica Stanton"
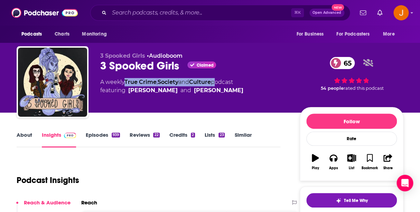
drag, startPoint x: 217, startPoint y: 83, endPoint x: 127, endPoint y: 85, distance: 90.5
click at [127, 85] on div "A weekly True Crime , Society and Culture podcast featuring Tara Voshell and Je…" at bounding box center [171, 86] width 143 height 17
copy div "True Crime , Society and Culture"
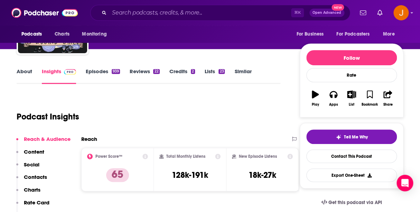
click at [41, 179] on p "Contacts" at bounding box center [35, 177] width 23 height 7
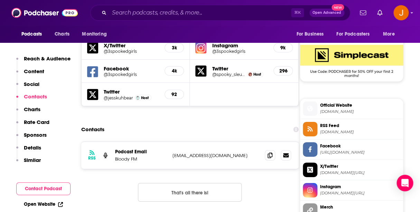
scroll to position [630, 0]
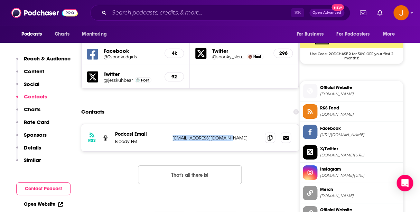
drag, startPoint x: 247, startPoint y: 116, endPoint x: 168, endPoint y: 114, distance: 78.4
click at [168, 124] on div "RSS Podcast Email Bloody FM 3spookedgirls@gmail.com 3spookedgirls@gmail.com" at bounding box center [189, 137] width 217 height 27
copy div "3spookedgirls@gmail.com"
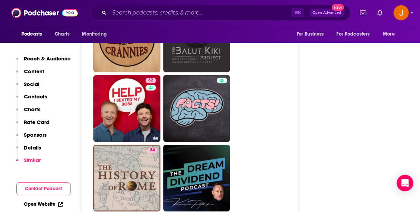
scroll to position [3491, 0]
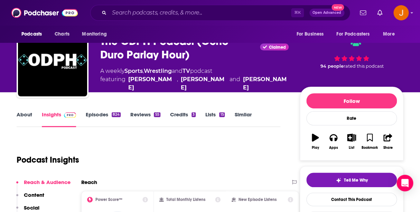
scroll to position [22, 0]
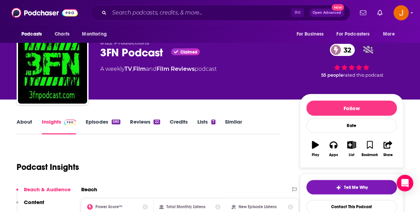
scroll to position [3, 0]
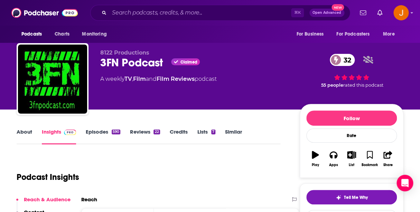
click at [26, 132] on link "About" at bounding box center [25, 136] width 16 height 16
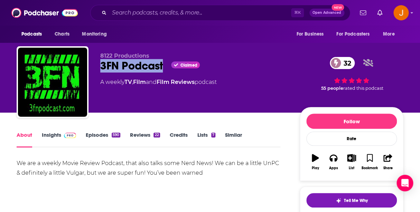
drag, startPoint x: 165, startPoint y: 70, endPoint x: 102, endPoint y: 65, distance: 63.7
click at [102, 65] on div "3FN Podcast Claimed 32" at bounding box center [194, 65] width 188 height 13
copy h1 "3FN Podcast"
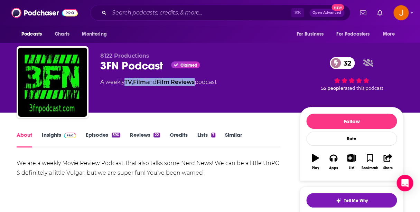
drag, startPoint x: 200, startPoint y: 86, endPoint x: 127, endPoint y: 85, distance: 72.9
click at [127, 85] on div "A weekly TV , Film and Film Reviews podcast" at bounding box center [158, 82] width 116 height 8
copy div "TV , Film and Film Reviews"
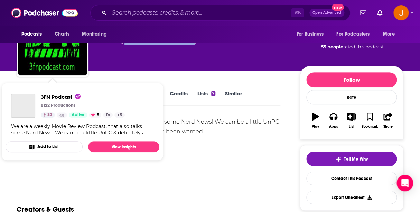
scroll to position [45, 0]
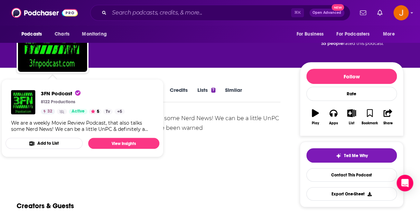
click at [167, 65] on div "8122 Productions 3FN Podcast Claimed 32 A weekly TV , Film and Film Reviews pod…" at bounding box center [251, 39] width 303 height 62
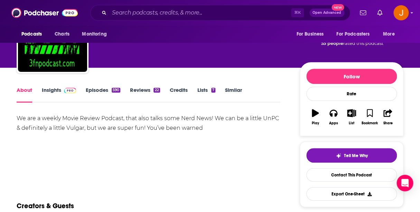
click at [54, 89] on link "Insights" at bounding box center [59, 95] width 34 height 16
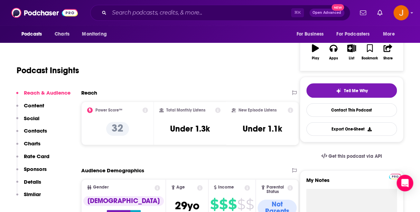
scroll to position [117, 0]
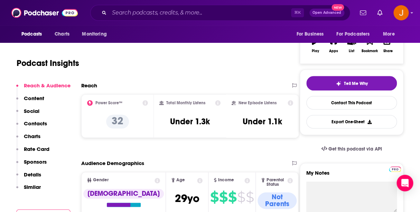
click at [41, 124] on p "Contacts" at bounding box center [35, 123] width 23 height 7
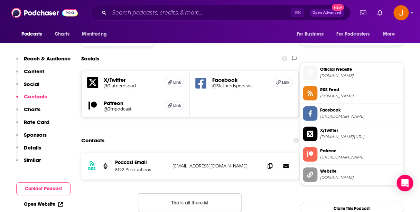
scroll to position [587, 0]
drag, startPoint x: 231, startPoint y: 131, endPoint x: 169, endPoint y: 131, distance: 62.2
click at [172, 163] on p "3fatnerdspod@gmail.com" at bounding box center [215, 166] width 87 height 6
copy div "3fatnerdspod@gmail.com"
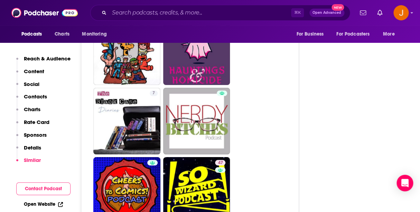
scroll to position [1803, 0]
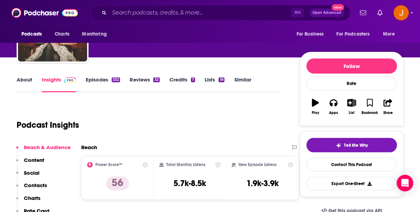
scroll to position [62, 0]
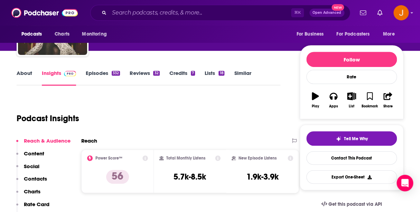
click at [27, 71] on link "About" at bounding box center [25, 78] width 16 height 16
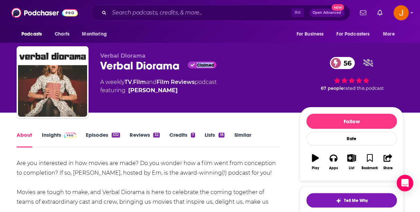
drag, startPoint x: 99, startPoint y: 67, endPoint x: 186, endPoint y: 75, distance: 87.1
click at [186, 75] on div "Verbal Diorama Verbal Diorama Claimed 56 A weekly TV , Film and Film Reviews po…" at bounding box center [210, 83] width 386 height 75
copy span "Claimed"
click at [179, 73] on div "Verbal Diorama Verbal Diorama Claimed 56 A weekly TV , Film and Film Reviews po…" at bounding box center [194, 79] width 188 height 55
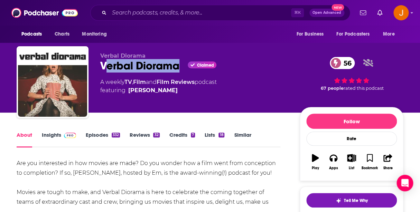
drag, startPoint x: 181, startPoint y: 72, endPoint x: 105, endPoint y: 71, distance: 76.0
click at [105, 71] on div "Verbal Diorama Claimed 56" at bounding box center [194, 65] width 188 height 13
drag, startPoint x: 99, startPoint y: 68, endPoint x: 179, endPoint y: 68, distance: 80.1
click at [179, 68] on div "Verbal Diorama Verbal Diorama Claimed 56 A weekly TV , Film and Film Reviews po…" at bounding box center [210, 83] width 386 height 75
copy h1 "Verbal Diorama"
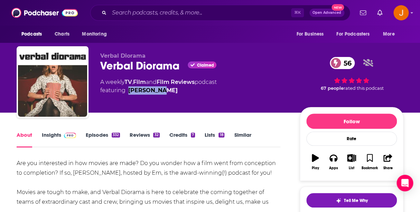
drag, startPoint x: 176, startPoint y: 95, endPoint x: 128, endPoint y: 95, distance: 48.7
click at [128, 95] on span "featuring Em McGowan" at bounding box center [158, 90] width 116 height 8
copy link "Em McGowan"
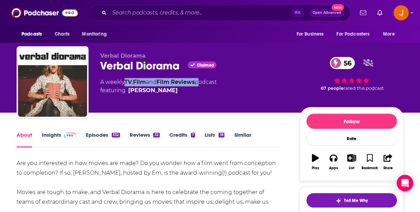
drag, startPoint x: 201, startPoint y: 84, endPoint x: 127, endPoint y: 84, distance: 73.9
click at [127, 84] on div "A weekly TV , Film and Film Reviews podcast featuring Em McGowan" at bounding box center [158, 86] width 116 height 17
copy div "TV , Film and Film Reviews"
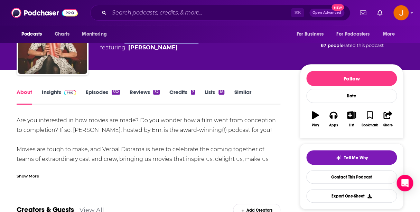
scroll to position [51, 0]
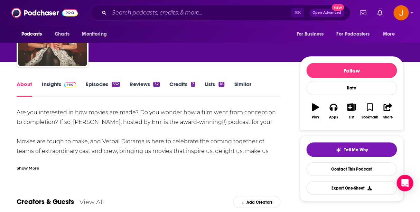
click at [51, 86] on link "Insights" at bounding box center [59, 89] width 34 height 16
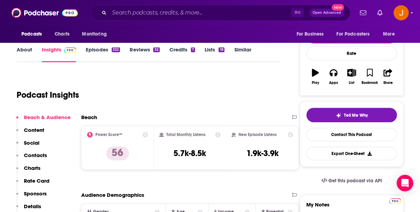
click at [42, 155] on p "Contacts" at bounding box center [35, 155] width 23 height 7
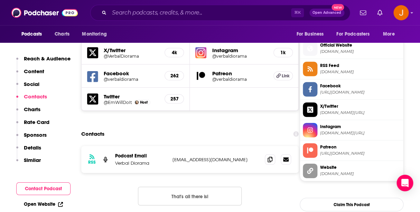
scroll to position [611, 0]
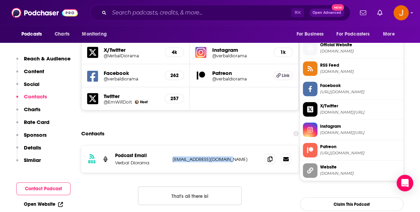
drag, startPoint x: 239, startPoint y: 132, endPoint x: 169, endPoint y: 132, distance: 69.4
click at [169, 146] on div "RSS Podcast Email Verbal Diorama verbaldiorama@gmail.com verbaldiorama@gmail.com" at bounding box center [189, 159] width 217 height 27
copy div "verbaldiorama@gmail.com"
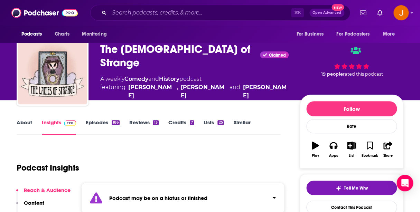
scroll to position [0, 0]
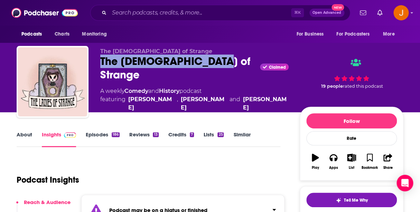
drag, startPoint x: 96, startPoint y: 63, endPoint x: 208, endPoint y: 74, distance: 112.8
click at [208, 74] on div "The [DEMOGRAPHIC_DATA] of Strange The [DEMOGRAPHIC_DATA] of Strange Claimed A w…" at bounding box center [210, 83] width 386 height 75
copy h2 "The [DEMOGRAPHIC_DATA] of Strange"
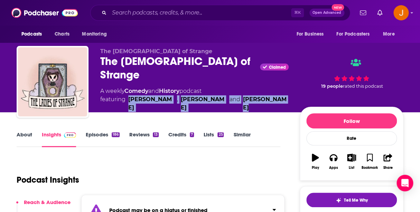
drag, startPoint x: 251, startPoint y: 97, endPoint x: 129, endPoint y: 92, distance: 122.4
click at [129, 92] on div "The [DEMOGRAPHIC_DATA] of Strange The [DEMOGRAPHIC_DATA] of Strange Claimed A w…" at bounding box center [194, 80] width 188 height 64
copy span "[PERSON_NAME] , [PERSON_NAME] and [PERSON_NAME]"
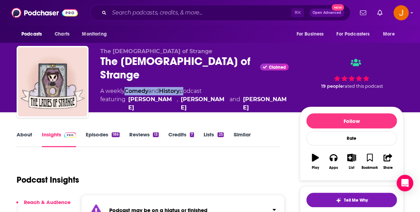
drag, startPoint x: 185, startPoint y: 83, endPoint x: 127, endPoint y: 83, distance: 57.7
click at [127, 87] on div "A weekly Comedy and History podcast featuring [PERSON_NAME] , [PERSON_NAME] and…" at bounding box center [194, 99] width 188 height 25
copy div "Comedy and History"
click at [419, 69] on div "The Ladies of Strange The Ladies of Strange Claimed A weekly Comedy and History…" at bounding box center [210, 56] width 420 height 113
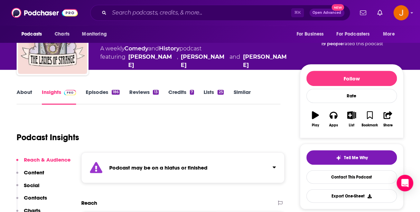
scroll to position [74, 0]
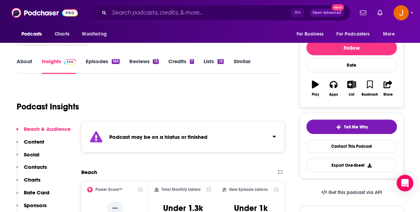
click at [33, 168] on p "Contacts" at bounding box center [35, 167] width 23 height 7
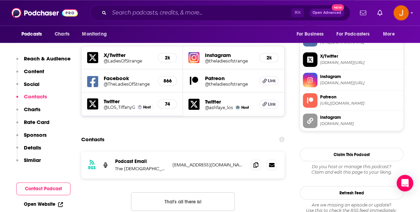
scroll to position [656, 0]
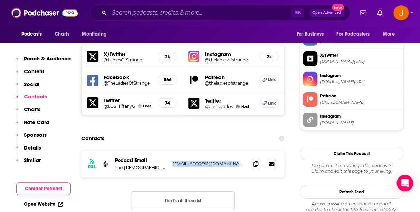
drag, startPoint x: 241, startPoint y: 131, endPoint x: 172, endPoint y: 129, distance: 68.7
click at [172, 151] on div "RSS Podcast Email The Ladies of Strange theladiesofstrange@gmail.com theladieso…" at bounding box center [182, 164] width 203 height 27
copy p "theladiesofstrange@gmail.com"
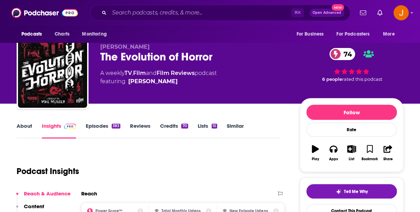
scroll to position [6, 0]
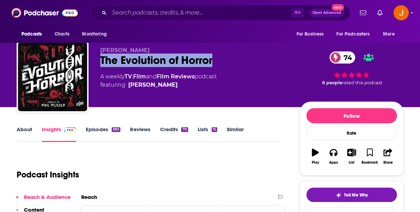
drag, startPoint x: 222, startPoint y: 66, endPoint x: 102, endPoint y: 65, distance: 119.5
click at [102, 65] on div "The Evolution of Horror 74" at bounding box center [194, 60] width 188 height 13
copy h2 "The Evolution of Horror"
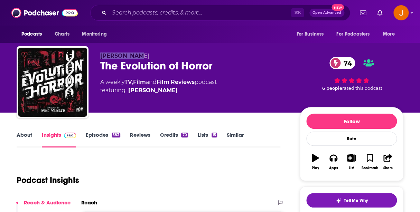
drag, startPoint x: 141, startPoint y: 55, endPoint x: 96, endPoint y: 57, distance: 45.0
click at [96, 57] on div "[PERSON_NAME] The Evolution of Horror 74 A weekly TV , Film and Film Reviews po…" at bounding box center [210, 83] width 386 height 75
copy span "[PERSON_NAME]"
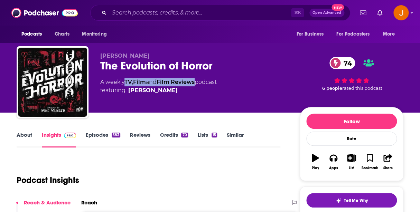
drag, startPoint x: 200, startPoint y: 83, endPoint x: 127, endPoint y: 83, distance: 73.2
click at [127, 83] on div "A weekly TV , Film and Film Reviews podcast featuring [PERSON_NAME]" at bounding box center [158, 86] width 116 height 17
copy div "TV , Film and Film Reviews"
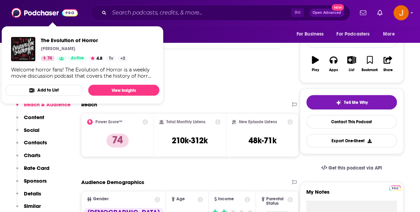
click at [39, 143] on p "Contacts" at bounding box center [35, 142] width 23 height 7
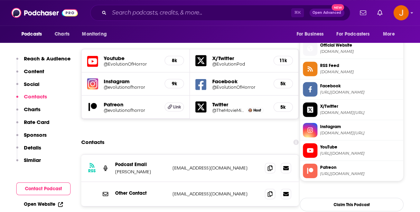
scroll to position [611, 0]
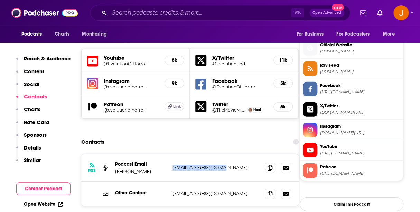
drag, startPoint x: 239, startPoint y: 129, endPoint x: 174, endPoint y: 125, distance: 64.7
click at [174, 165] on p "mikemuncer@gmail.com" at bounding box center [215, 168] width 87 height 6
copy p "mikemuncer@gmail.com"
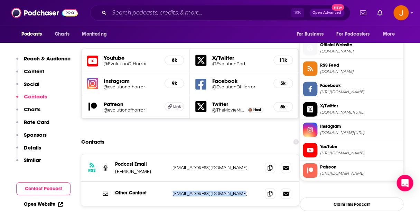
drag, startPoint x: 235, startPoint y: 154, endPoint x: 171, endPoint y: 157, distance: 63.9
click at [172, 191] on p "evolutionofhorror@gmail.com" at bounding box center [215, 194] width 87 height 6
copy p "evolutionofhorror@gmail.com"
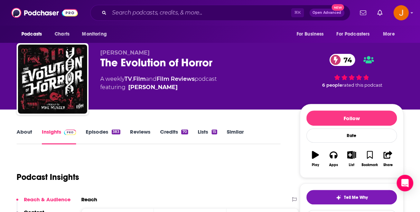
scroll to position [0, 0]
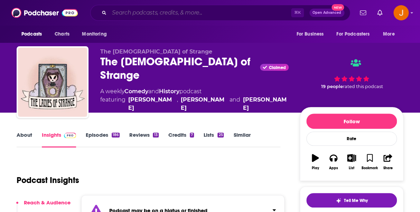
click at [167, 9] on input "Search podcasts, credits, & more..." at bounding box center [200, 12] width 182 height 11
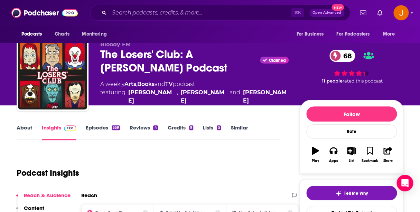
scroll to position [7, 0]
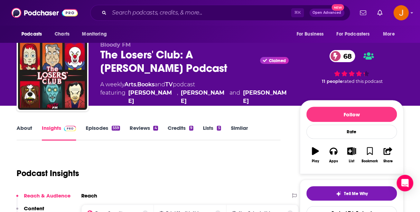
click at [28, 127] on link "About" at bounding box center [25, 133] width 16 height 16
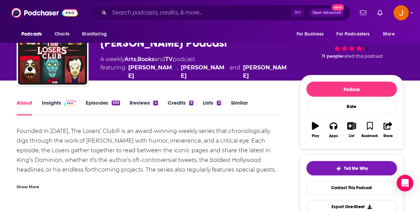
scroll to position [36, 0]
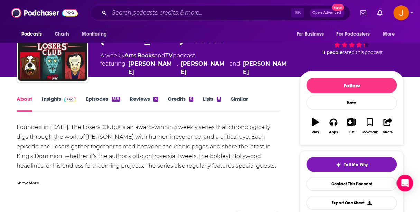
click at [23, 178] on div "Show More" at bounding box center [148, 180] width 263 height 12
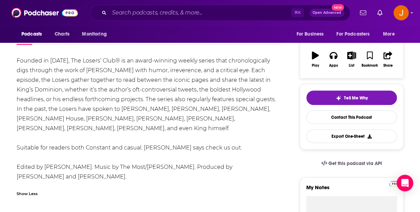
scroll to position [104, 0]
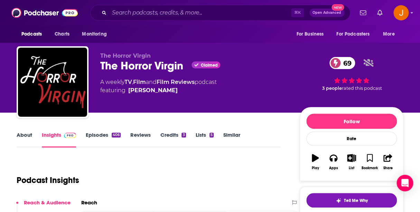
click at [27, 134] on link "About" at bounding box center [25, 140] width 16 height 16
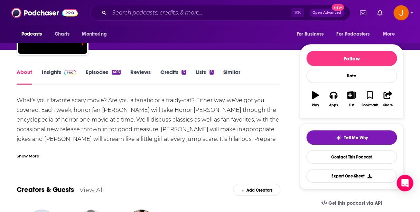
scroll to position [67, 0]
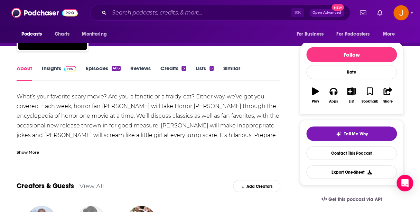
click at [32, 152] on div "Show More" at bounding box center [28, 151] width 22 height 7
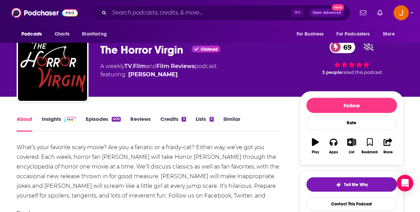
scroll to position [0, 0]
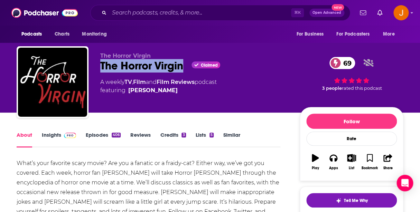
drag, startPoint x: 100, startPoint y: 66, endPoint x: 188, endPoint y: 68, distance: 87.4
click at [188, 68] on div "The Horror Virgin Claimed 69" at bounding box center [194, 65] width 188 height 13
copy h1 "The Horror Virgin"
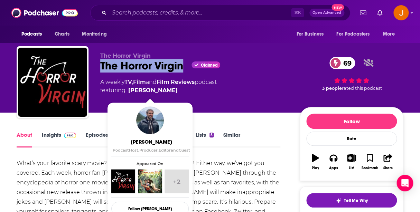
drag, startPoint x: 176, startPoint y: 94, endPoint x: 128, endPoint y: 93, distance: 48.0
click at [128, 93] on span "featuring Todd Schlosser" at bounding box center [158, 90] width 116 height 8
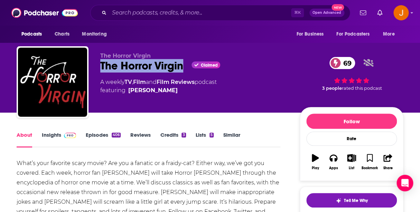
copy link "Todd Schlosser"
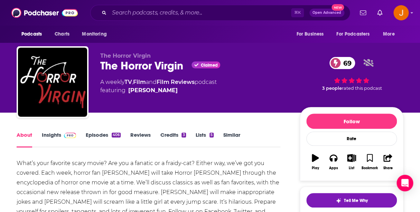
click at [411, 68] on div "The Horror Virgin The Horror Virgin Claimed 69 A weekly TV , Film and Film Revi…" at bounding box center [210, 56] width 420 height 113
drag, startPoint x: 200, startPoint y: 84, endPoint x: 125, endPoint y: 84, distance: 74.9
click at [125, 84] on div "A weekly TV , Film and Film Reviews podcast featuring Todd Schlosser" at bounding box center [158, 86] width 116 height 17
copy div "TV , Film and Film Reviews"
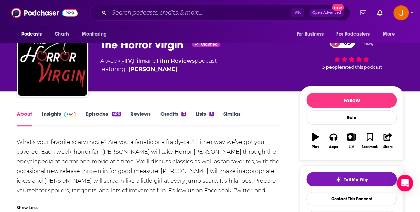
scroll to position [29, 0]
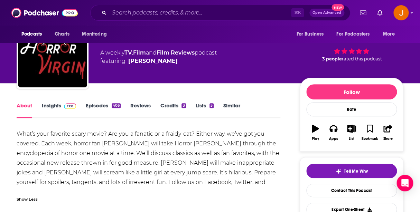
click at [52, 106] on link "Insights" at bounding box center [59, 110] width 34 height 16
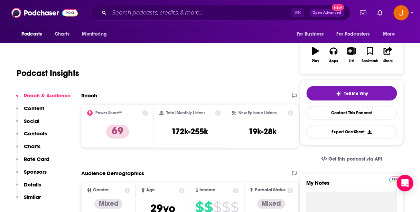
click at [30, 133] on p "Contacts" at bounding box center [35, 133] width 23 height 7
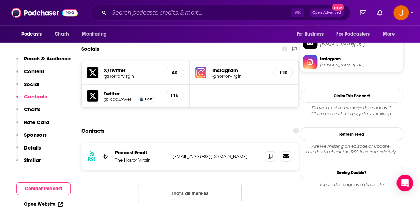
scroll to position [596, 0]
drag, startPoint x: 235, startPoint y: 135, endPoint x: 170, endPoint y: 131, distance: 65.1
click at [170, 143] on div "RSS Podcast Email The Horror Virgin Team@HorrorVirgin.com Team@HorrorVirgin.com" at bounding box center [189, 156] width 217 height 27
copy div "Team@HorrorVirgin.com"
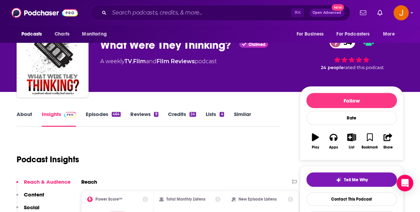
scroll to position [22, 0]
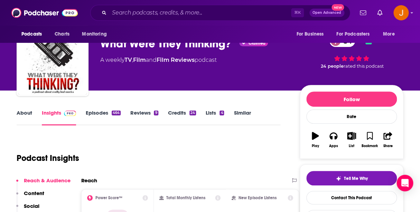
click at [28, 113] on link "About" at bounding box center [25, 117] width 16 height 16
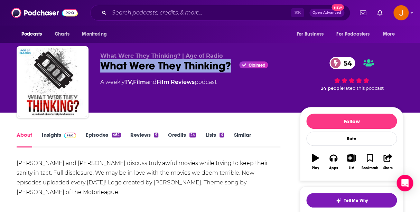
drag, startPoint x: 232, startPoint y: 70, endPoint x: 103, endPoint y: 70, distance: 129.5
click at [103, 70] on div "What Were They Thinking? Claimed 54" at bounding box center [194, 65] width 188 height 13
copy h1 "What Were They Thinking?"
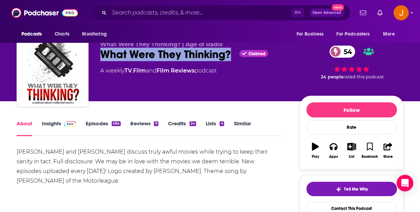
scroll to position [22, 0]
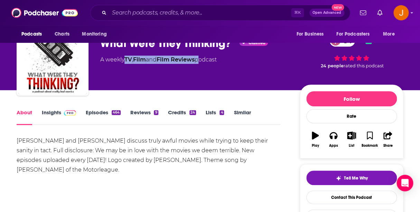
drag, startPoint x: 200, startPoint y: 61, endPoint x: 127, endPoint y: 62, distance: 72.9
click at [127, 62] on div "A weekly TV , Film and Film Reviews podcast" at bounding box center [158, 60] width 116 height 8
copy div "TV , Film and Film Reviews"
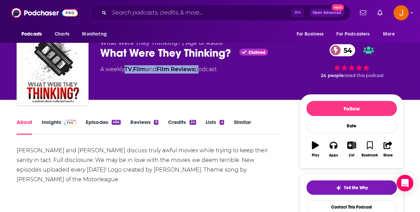
click at [52, 121] on link "Insights" at bounding box center [59, 127] width 34 height 16
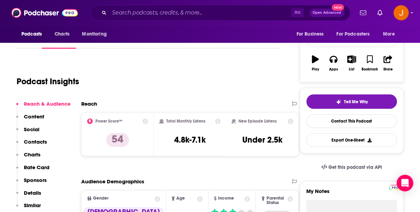
scroll to position [106, 0]
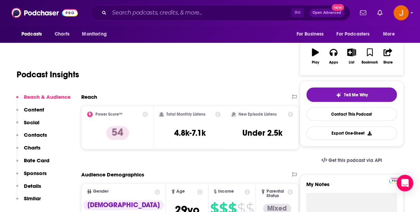
click at [41, 138] on p "Contacts" at bounding box center [35, 135] width 23 height 7
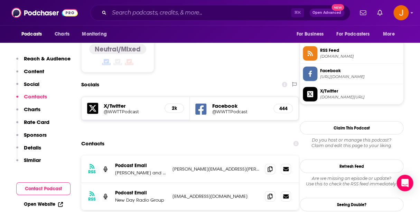
scroll to position [564, 0]
drag, startPoint x: 238, startPoint y: 133, endPoint x: 172, endPoint y: 131, distance: 66.0
click at [172, 155] on div "RSS Podcast Email [PERSON_NAME] and Jason [EMAIL_ADDRESS][PERSON_NAME][DOMAIN_N…" at bounding box center [189, 168] width 217 height 27
copy p "[PERSON_NAME][EMAIL_ADDRESS][PERSON_NAME][DOMAIN_NAME]"
drag, startPoint x: 226, startPoint y: 155, endPoint x: 174, endPoint y: 159, distance: 52.0
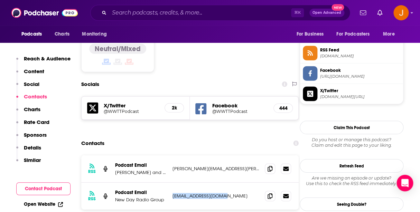
click at [172, 193] on p "[EMAIL_ADDRESS][DOMAIN_NAME]" at bounding box center [215, 196] width 87 height 6
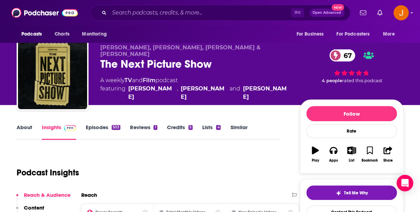
scroll to position [10, 0]
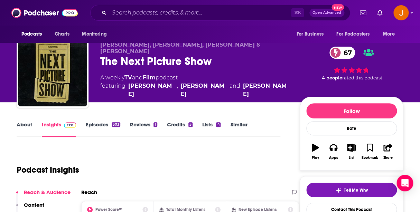
click at [22, 125] on link "About" at bounding box center [25, 129] width 16 height 16
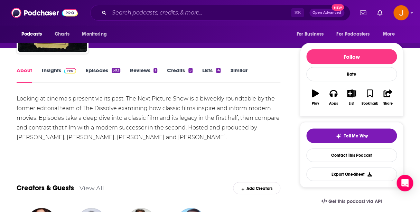
scroll to position [68, 0]
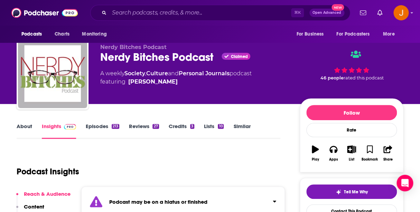
scroll to position [9, 0]
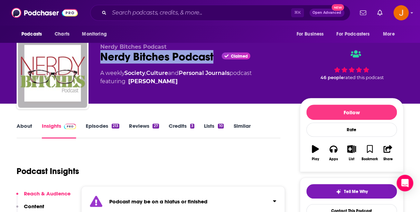
drag, startPoint x: 217, startPoint y: 56, endPoint x: 102, endPoint y: 61, distance: 115.8
click at [102, 61] on div "Nerdy Bitches Podcast Claimed" at bounding box center [194, 56] width 188 height 13
copy h2 "Nerdy Bitches Podcast"
drag, startPoint x: 215, startPoint y: 86, endPoint x: 126, endPoint y: 86, distance: 88.4
click at [126, 86] on span "featuring Elizabeth Blessitt Serna" at bounding box center [175, 81] width 151 height 8
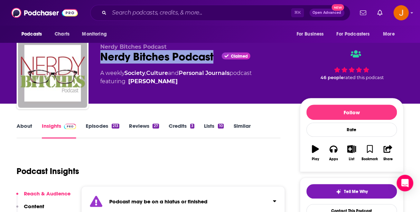
copy span "Elizabeth Blessitt Serna"
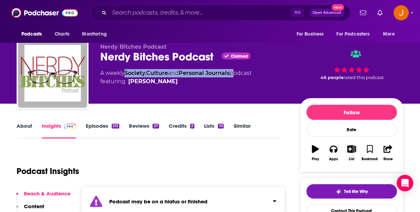
drag, startPoint x: 235, startPoint y: 75, endPoint x: 126, endPoint y: 77, distance: 109.5
click at [126, 77] on div "A weekly Society , Culture and Personal Journals podcast featuring Elizabeth Bl…" at bounding box center [175, 77] width 151 height 17
copy div "Society , Culture and Personal Journals"
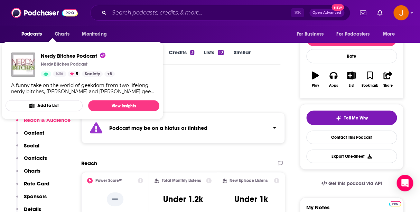
click at [33, 163] on button "Contacts" at bounding box center [31, 161] width 31 height 13
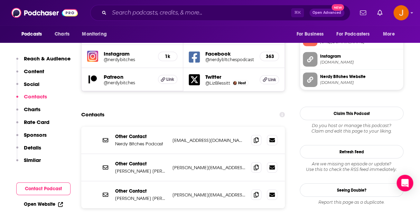
scroll to position [680, 0]
drag, startPoint x: 236, startPoint y: 108, endPoint x: 173, endPoint y: 107, distance: 62.5
click at [173, 126] on div "Other Contact Nerdy Bitches Podcast contactus@nerdybitches.com contactus@nerdyb…" at bounding box center [182, 139] width 203 height 27
drag, startPoint x: 230, startPoint y: 140, endPoint x: 171, endPoint y: 133, distance: 59.8
click at [171, 154] on div "Other Contact Liz Heather liz@nerdybitches.com liz@nerdybitches.com" at bounding box center [182, 167] width 203 height 27
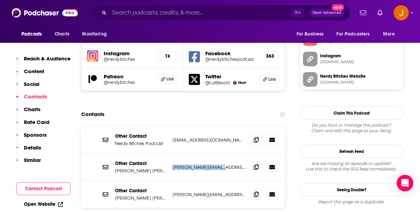
copy p "liz@nerdybitches.com"
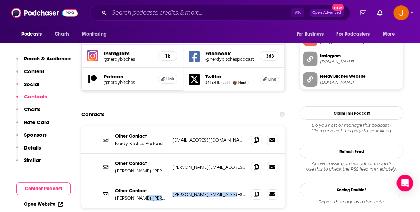
drag, startPoint x: 227, startPoint y: 162, endPoint x: 167, endPoint y: 163, distance: 59.4
click at [172, 192] on p "heather@nerdybitches.com" at bounding box center [208, 195] width 73 height 6
copy div "heather@nerdybitches.com"
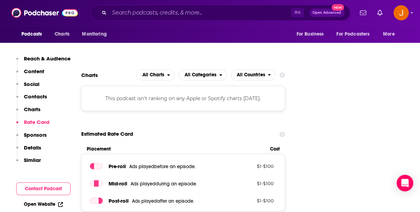
scroll to position [885, 0]
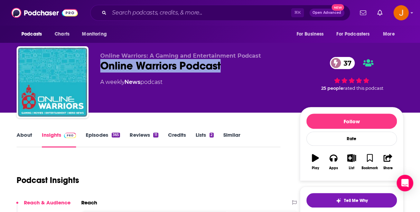
drag, startPoint x: 236, startPoint y: 67, endPoint x: 98, endPoint y: 69, distance: 137.4
click at [98, 69] on div "Online Warriors: A Gaming and Entertainment Podcast Online Warriors Podcast 37 …" at bounding box center [210, 83] width 386 height 75
copy h2 "Online Warriors Podcast"
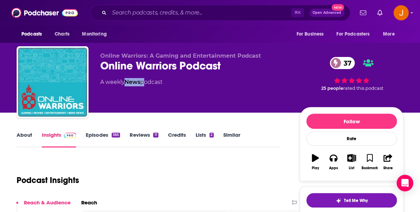
drag, startPoint x: 143, startPoint y: 85, endPoint x: 126, endPoint y: 86, distance: 16.6
click at [126, 86] on div "A weekly News podcast" at bounding box center [131, 82] width 62 height 8
copy div "News"
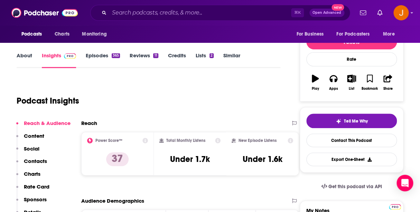
click at [39, 160] on p "Contacts" at bounding box center [35, 161] width 23 height 7
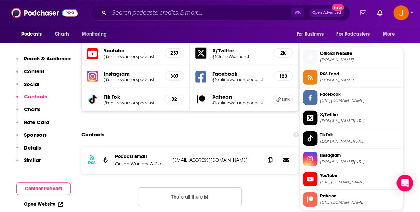
scroll to position [603, 0]
drag, startPoint x: 250, startPoint y: 128, endPoint x: 172, endPoint y: 131, distance: 78.1
click at [172, 157] on p "onlinewarriorspodcast@gmail.com" at bounding box center [215, 160] width 87 height 6
copy p "onlinewarriorspodcast@gmail.com"
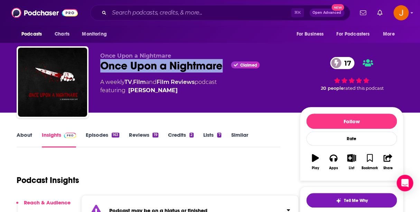
drag, startPoint x: 222, startPoint y: 69, endPoint x: 102, endPoint y: 69, distance: 120.9
click at [102, 69] on div "Once Upon a Nightmare Claimed 17" at bounding box center [194, 65] width 188 height 13
copy h2 "Once Upon a Nightmare"
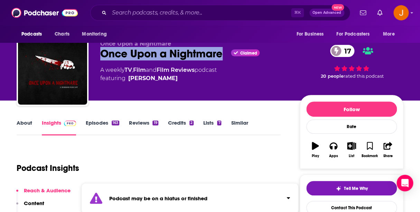
scroll to position [34, 0]
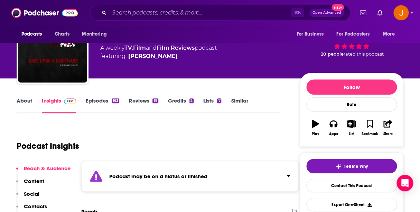
click at [26, 102] on link "About" at bounding box center [25, 105] width 16 height 16
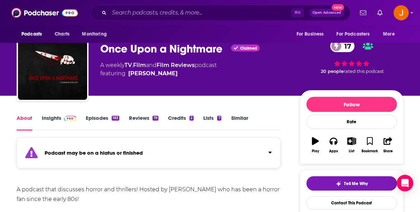
scroll to position [36, 0]
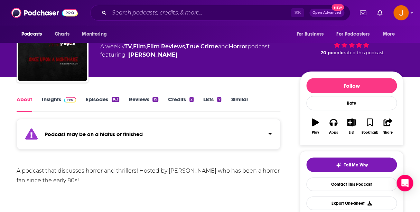
click at [90, 100] on link "Episodes 163" at bounding box center [102, 104] width 33 height 16
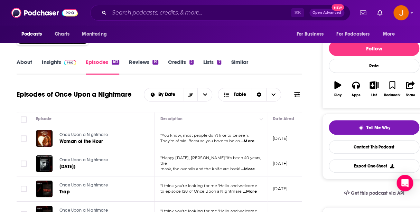
scroll to position [31, 0]
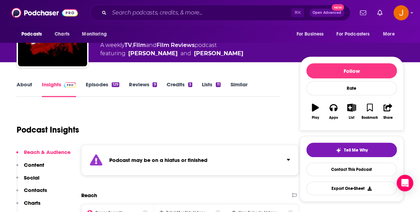
scroll to position [51, 0]
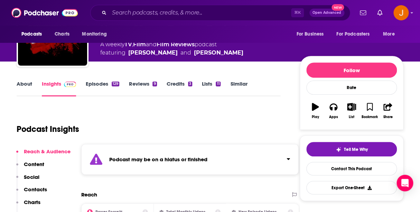
click at [102, 84] on link "Episodes 129" at bounding box center [102, 88] width 33 height 16
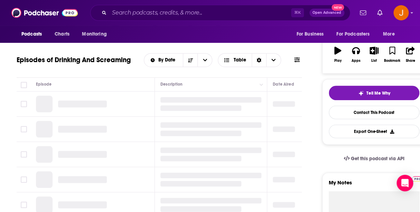
scroll to position [110, 0]
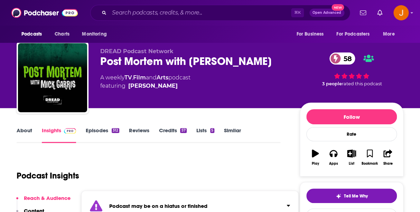
scroll to position [1, 0]
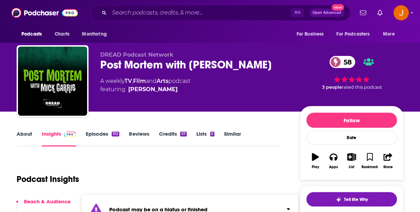
click at [98, 133] on link "Episodes 312" at bounding box center [102, 139] width 33 height 16
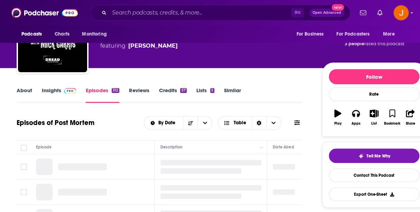
scroll to position [108, 0]
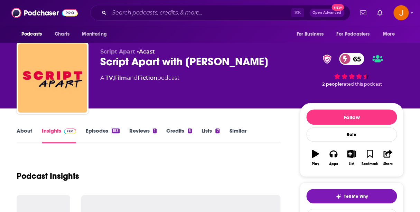
scroll to position [5, 0]
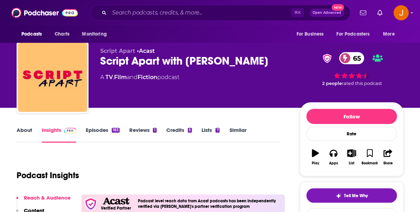
click at [102, 129] on link "Episodes 183" at bounding box center [103, 135] width 34 height 16
